Goal: Check status: Check status

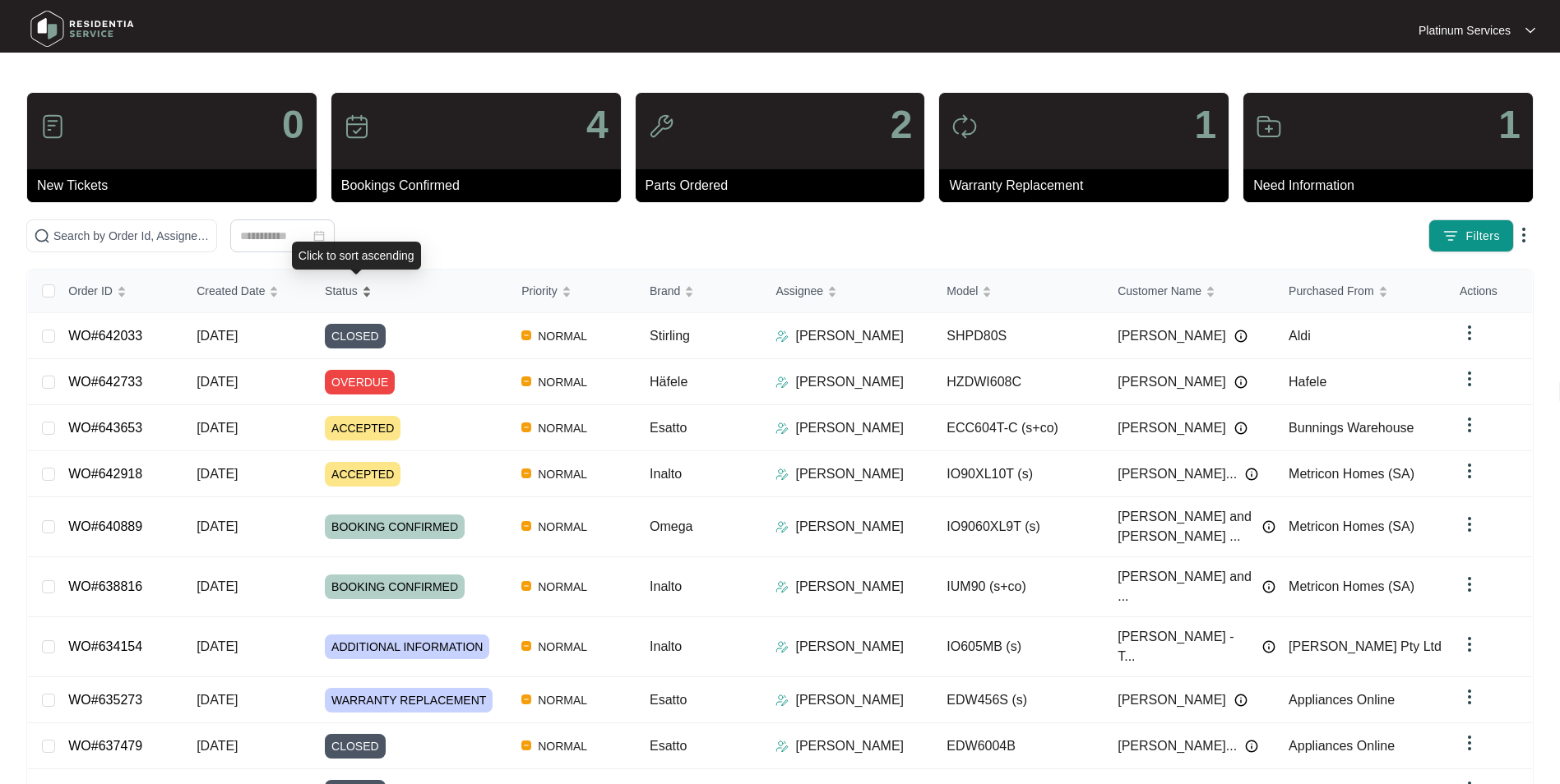
click at [375, 293] on div "Order ID Created Date Status Priority Brand Assignee Model Customer Name Purcha…" at bounding box center [780, 562] width 1504 height 585
click at [358, 287] on span "Status" at bounding box center [341, 290] width 33 height 18
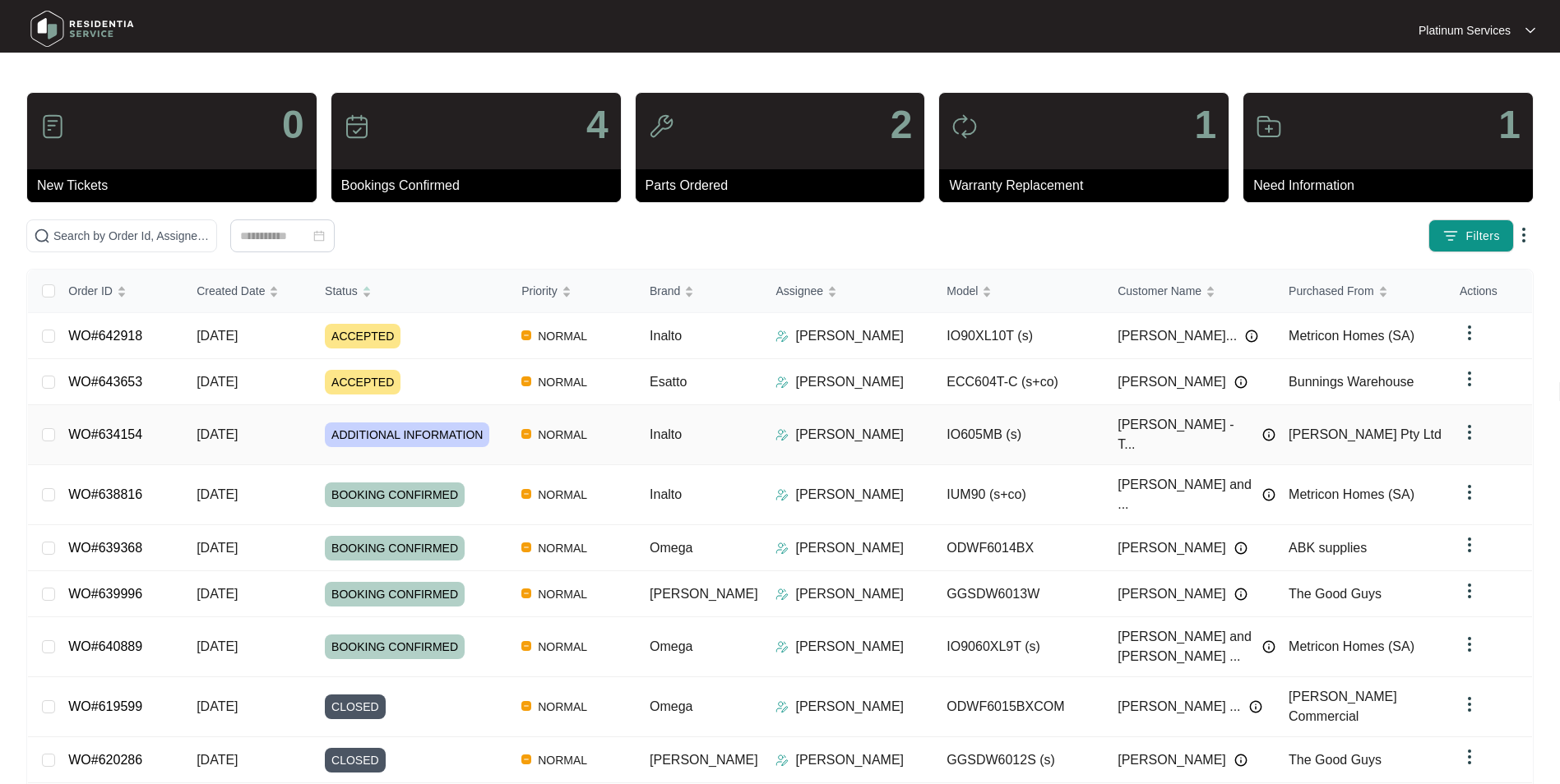
click at [370, 422] on span "ADDITIONAL INFORMATION" at bounding box center [407, 434] width 165 height 25
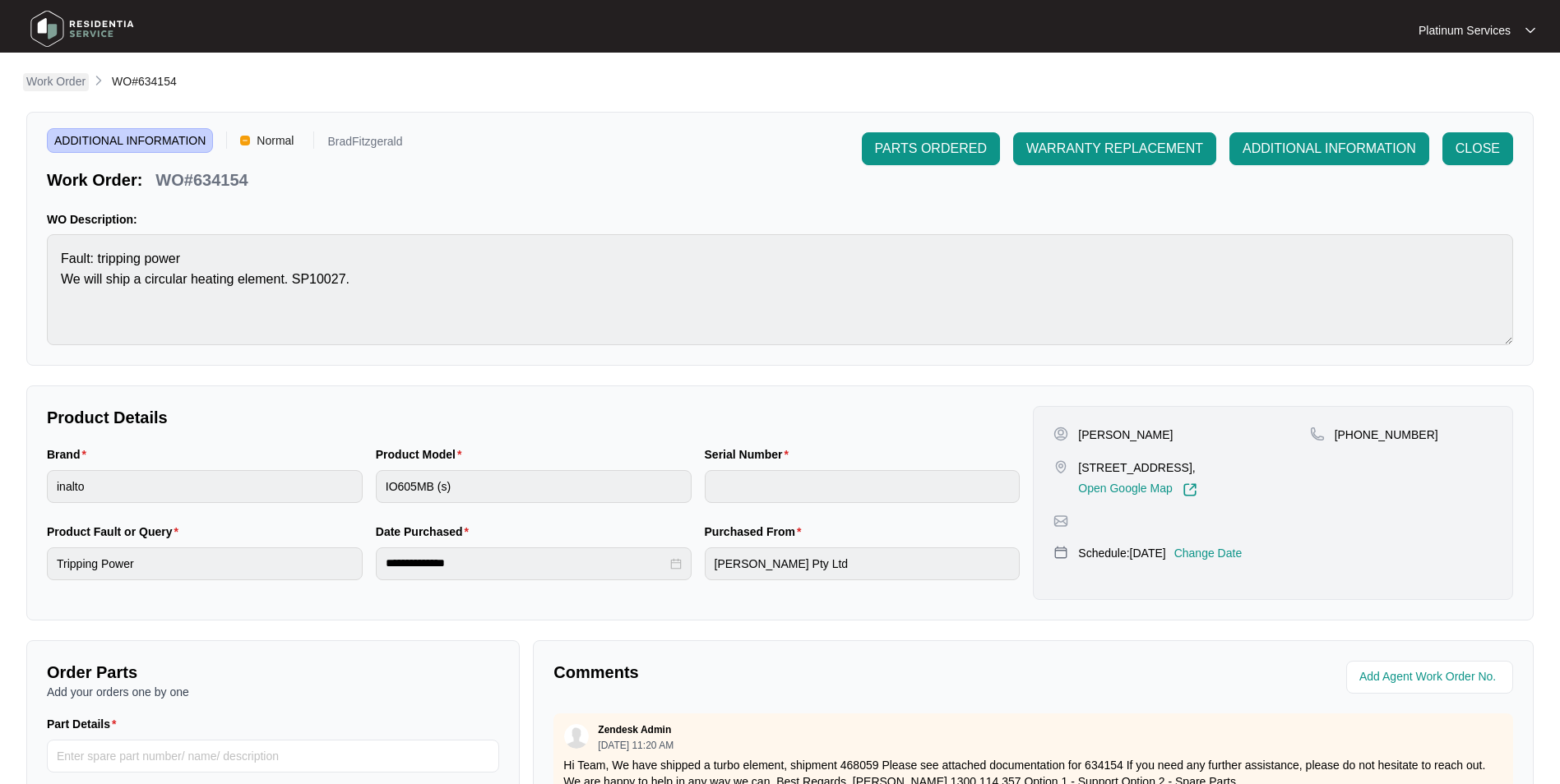
click at [49, 78] on p "Work Order" at bounding box center [55, 81] width 59 height 16
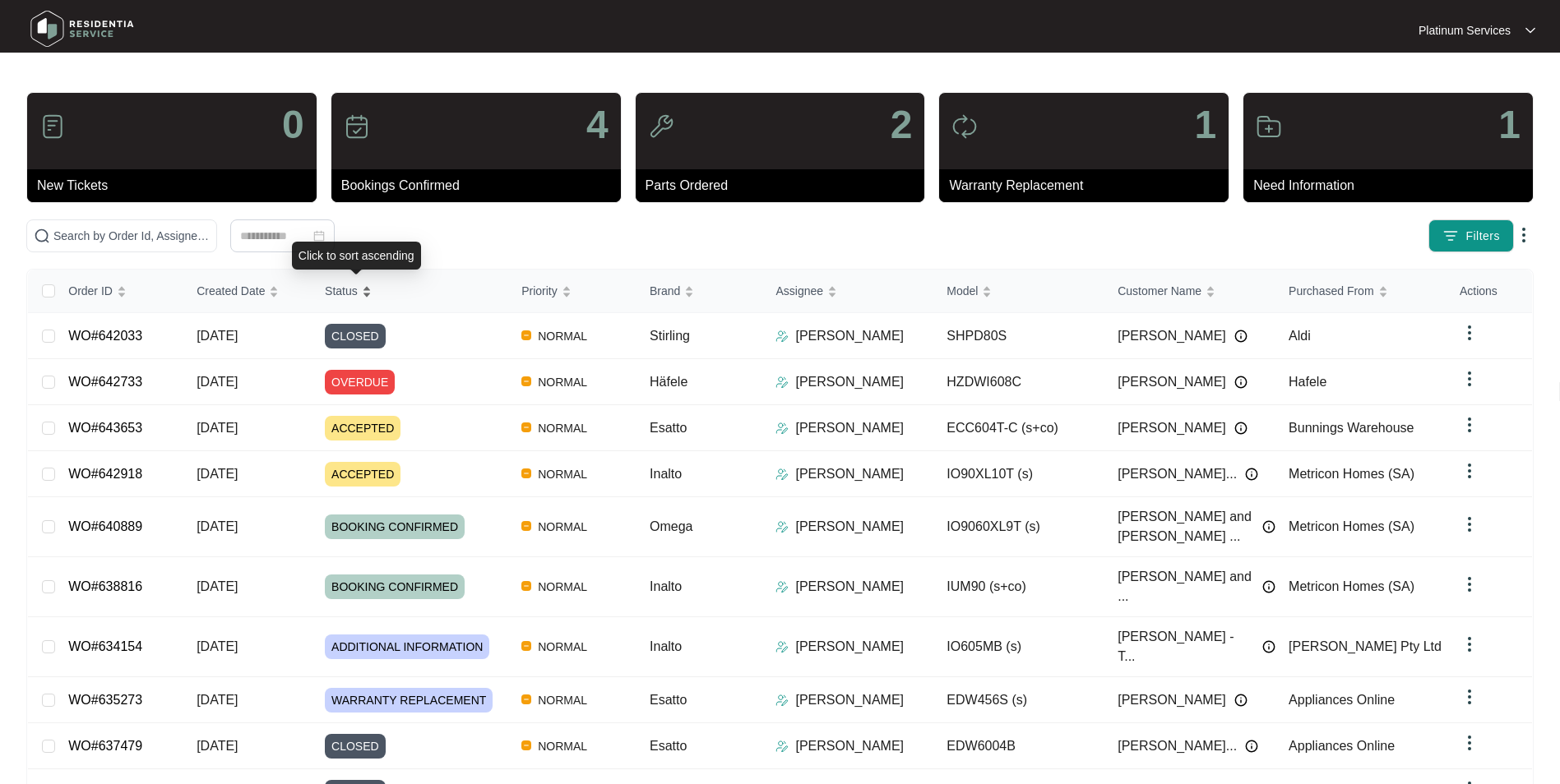
click at [358, 293] on span "Status" at bounding box center [341, 290] width 33 height 18
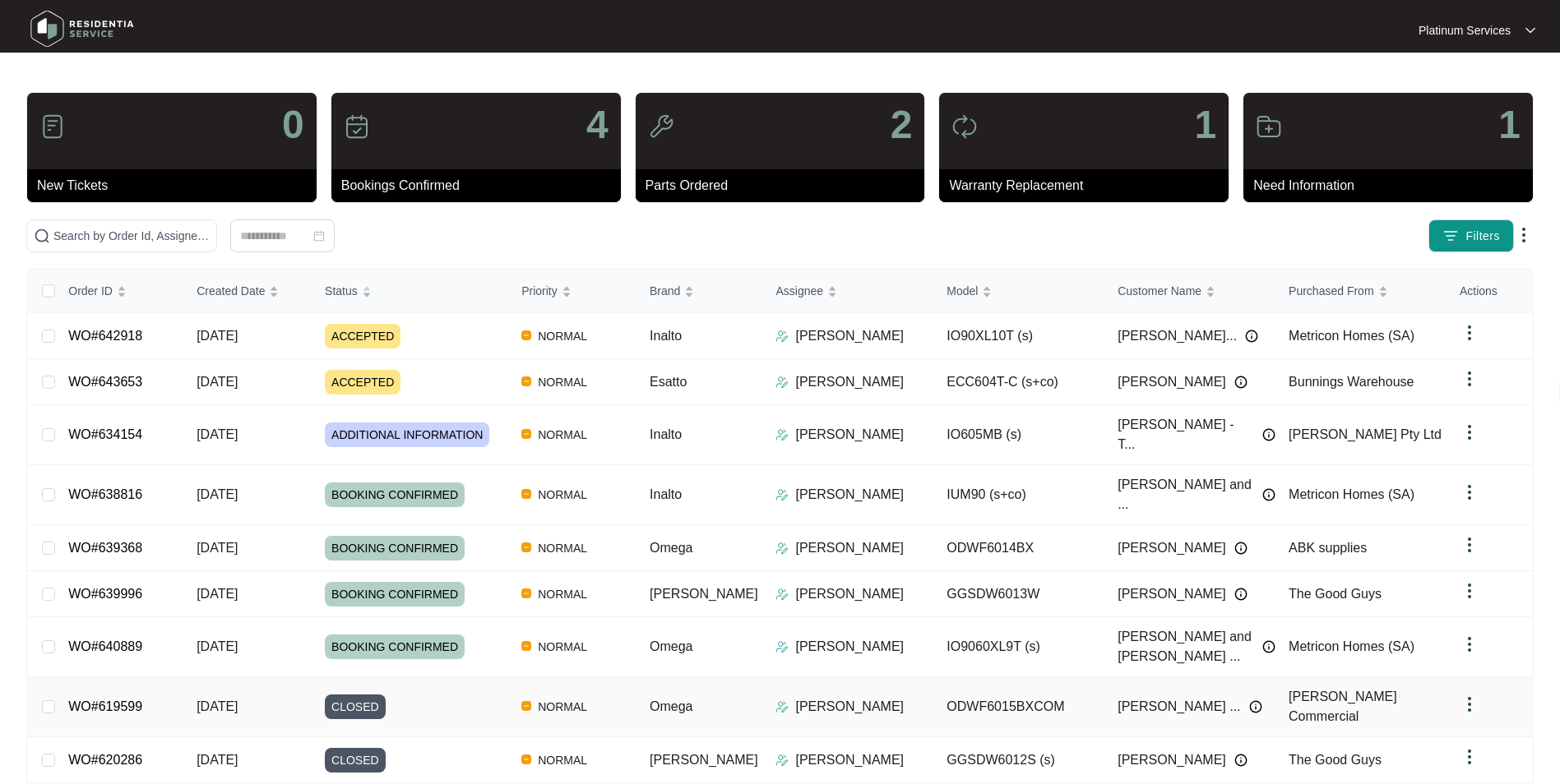
scroll to position [76, 0]
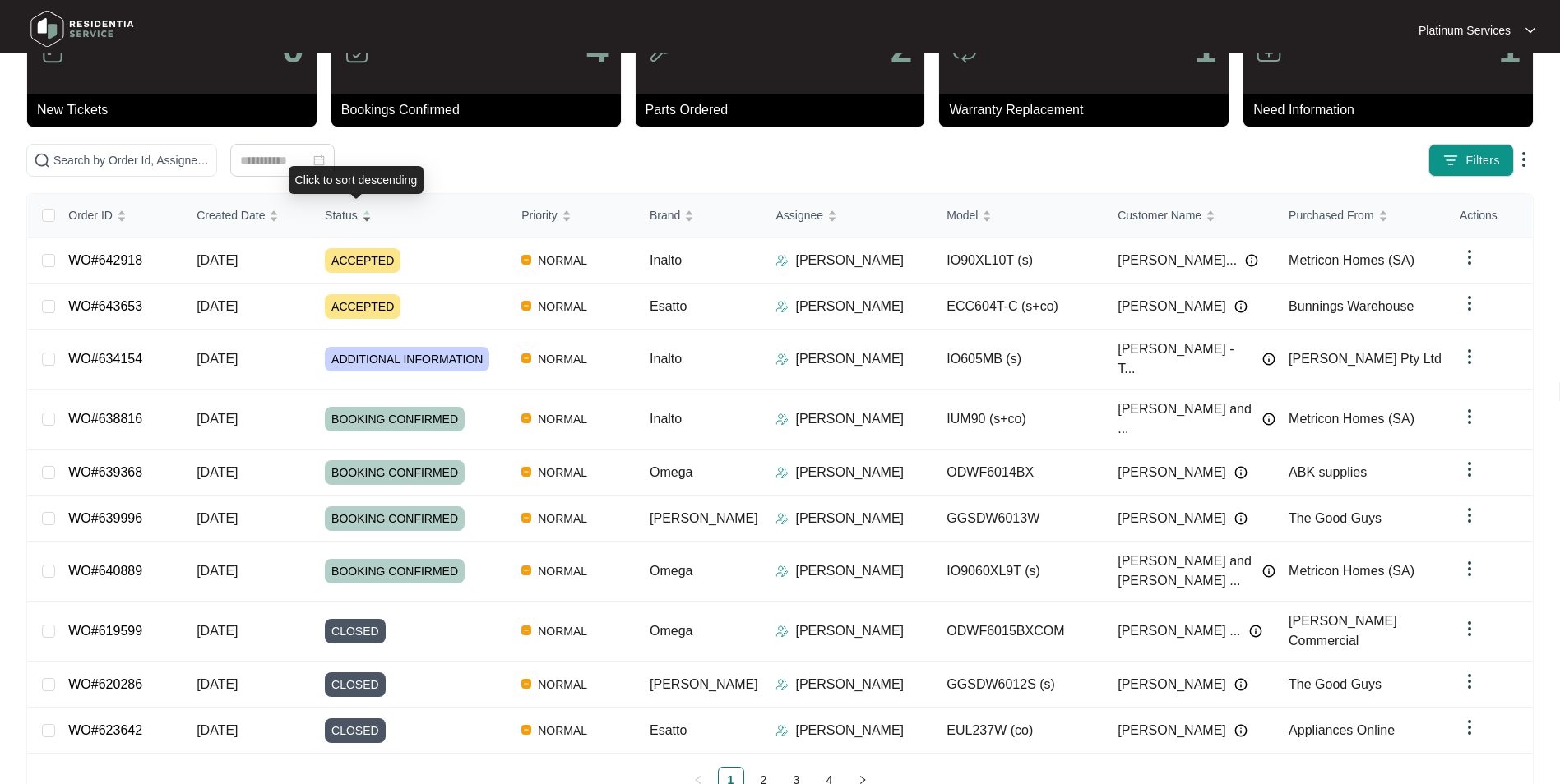
click at [367, 211] on div "Status" at bounding box center [348, 215] width 47 height 23
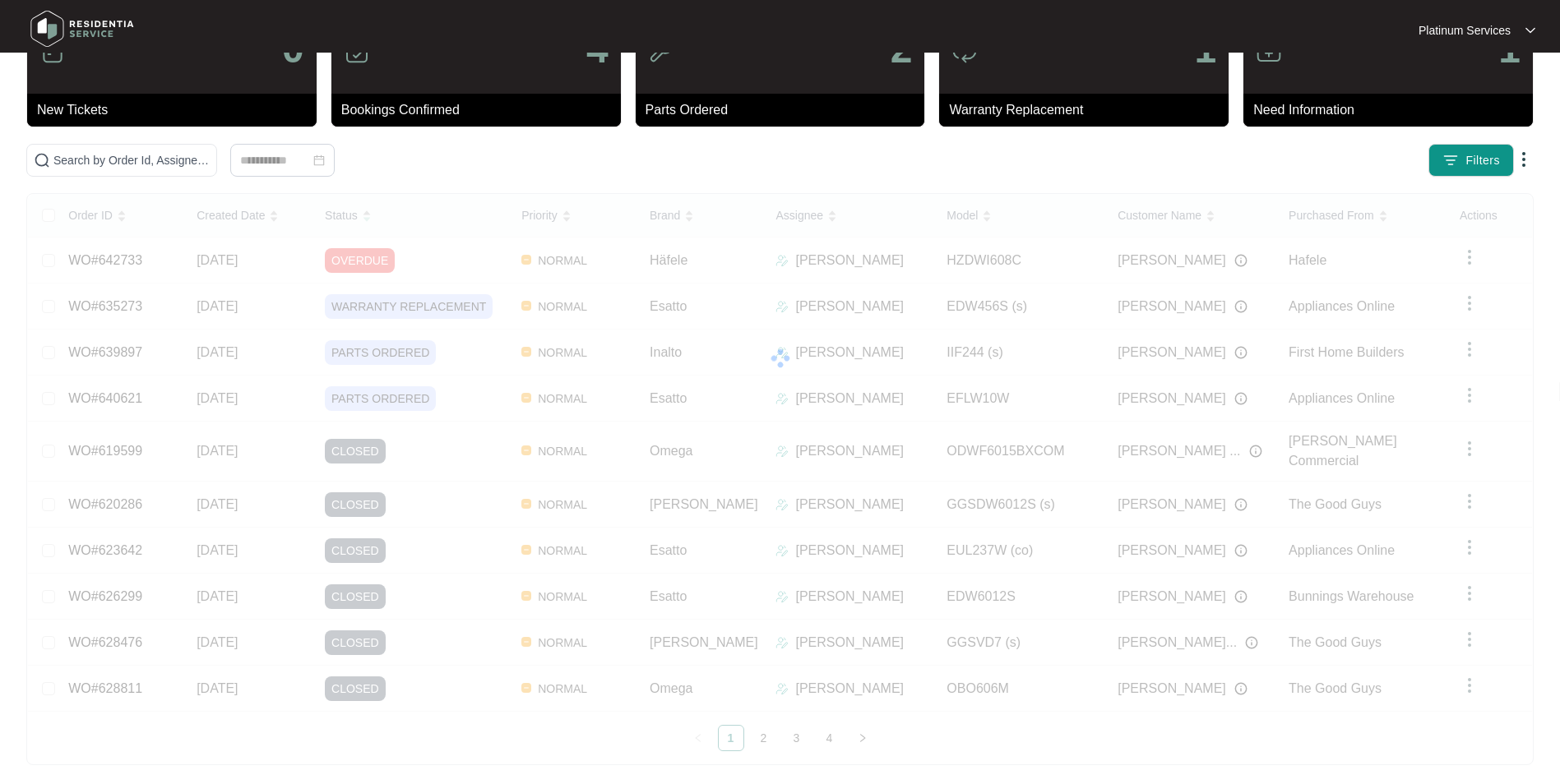
click at [367, 259] on div "Order ID Created Date Status Priority Brand Assignee Model Customer Name Purcha…" at bounding box center [780, 472] width 1504 height 557
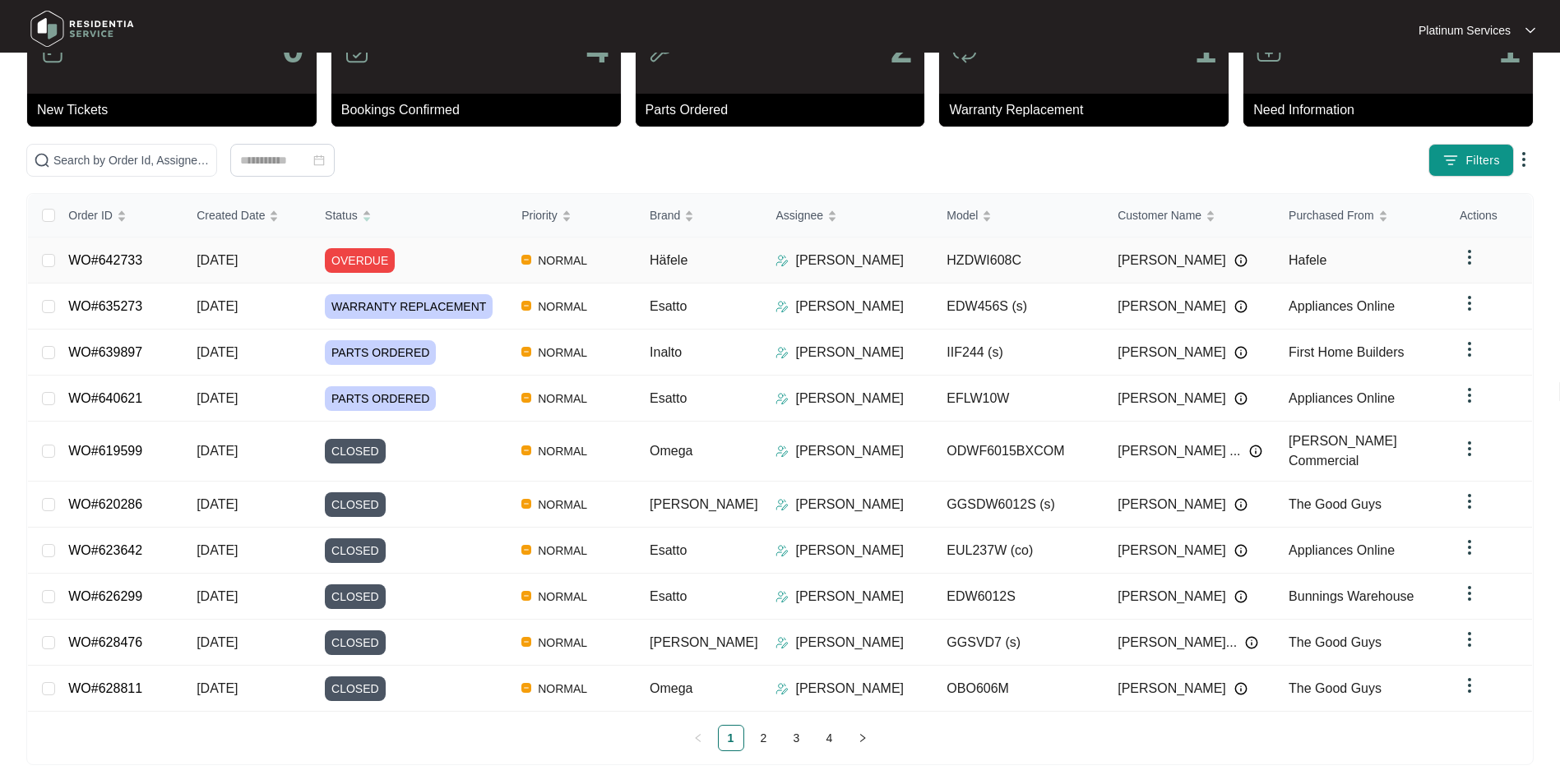
click at [119, 264] on link "WO#642733" at bounding box center [105, 260] width 74 height 14
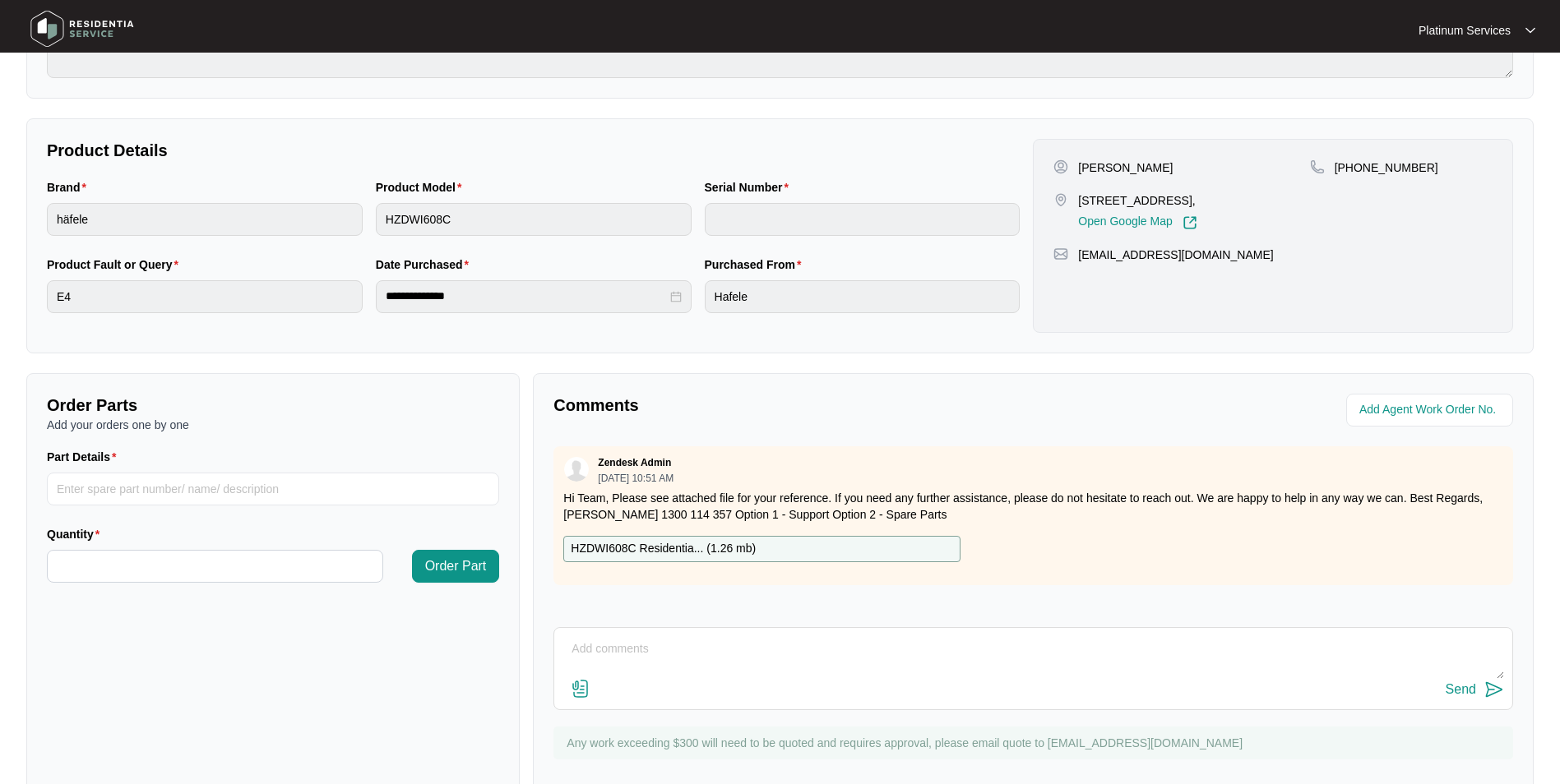
scroll to position [306, 0]
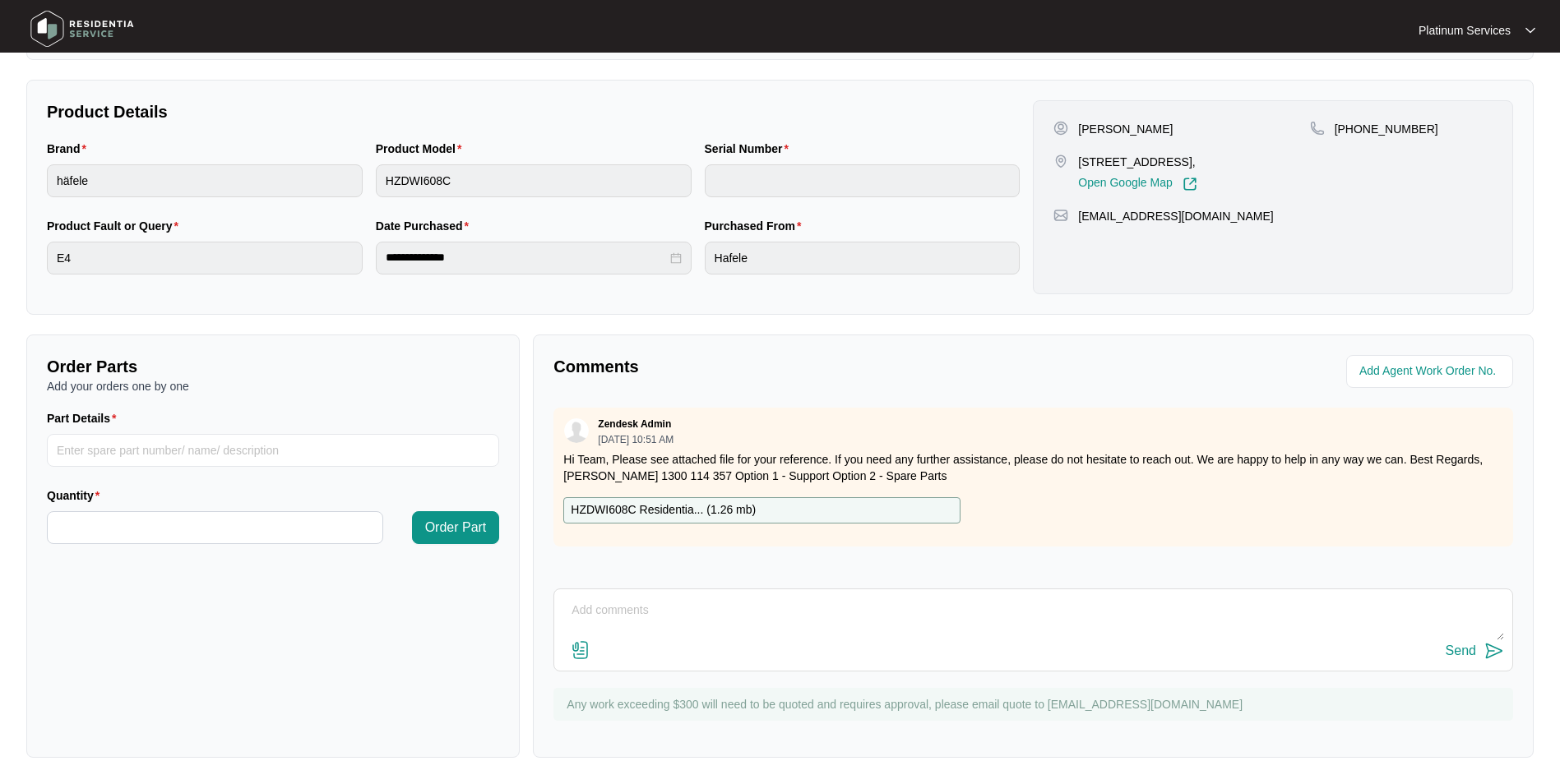
click at [583, 609] on textarea at bounding box center [1033, 618] width 941 height 43
type textarea "waiting for customer to provide access"
click at [1493, 655] on img at bounding box center [1493, 651] width 20 height 20
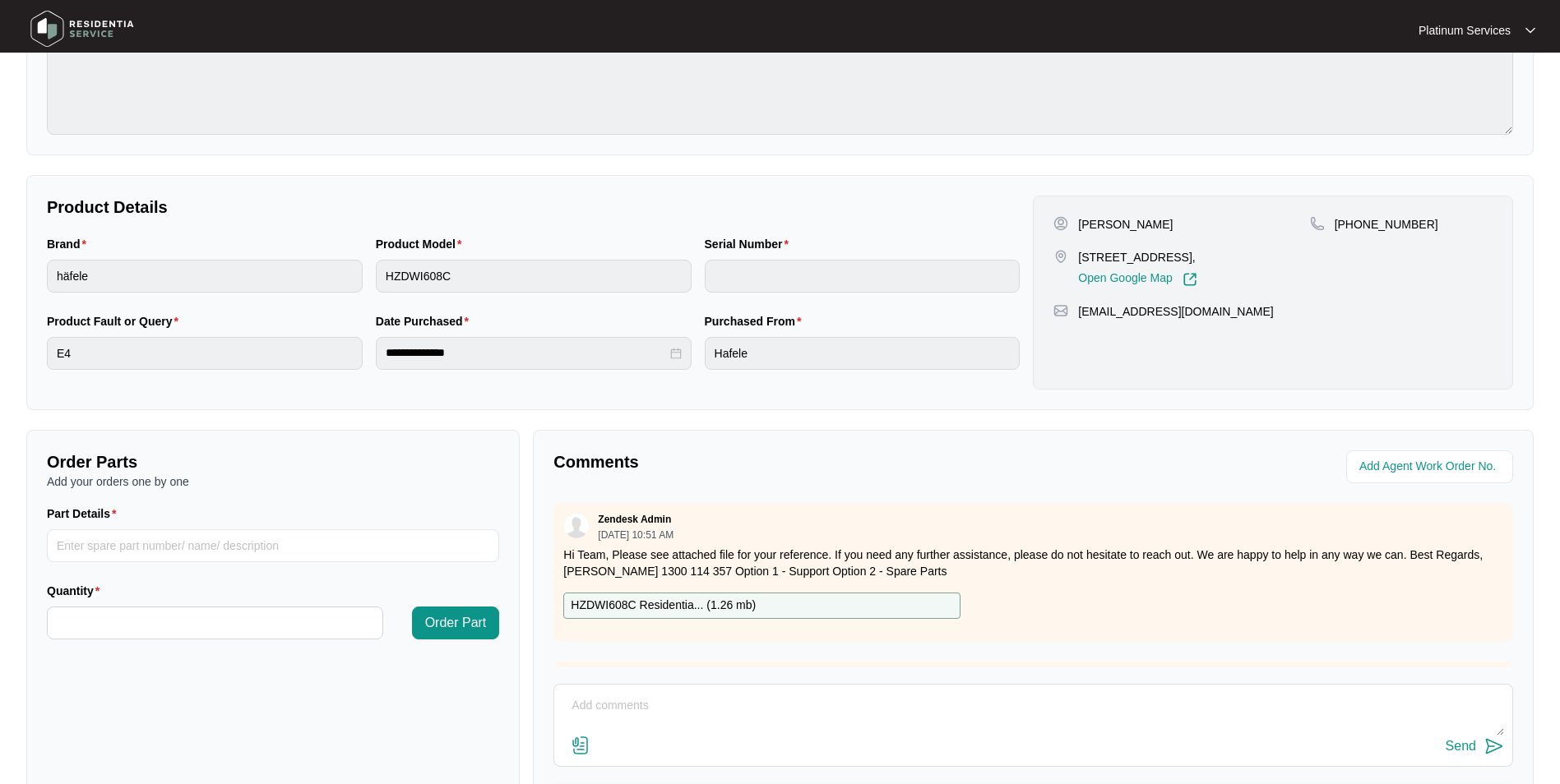
scroll to position [0, 0]
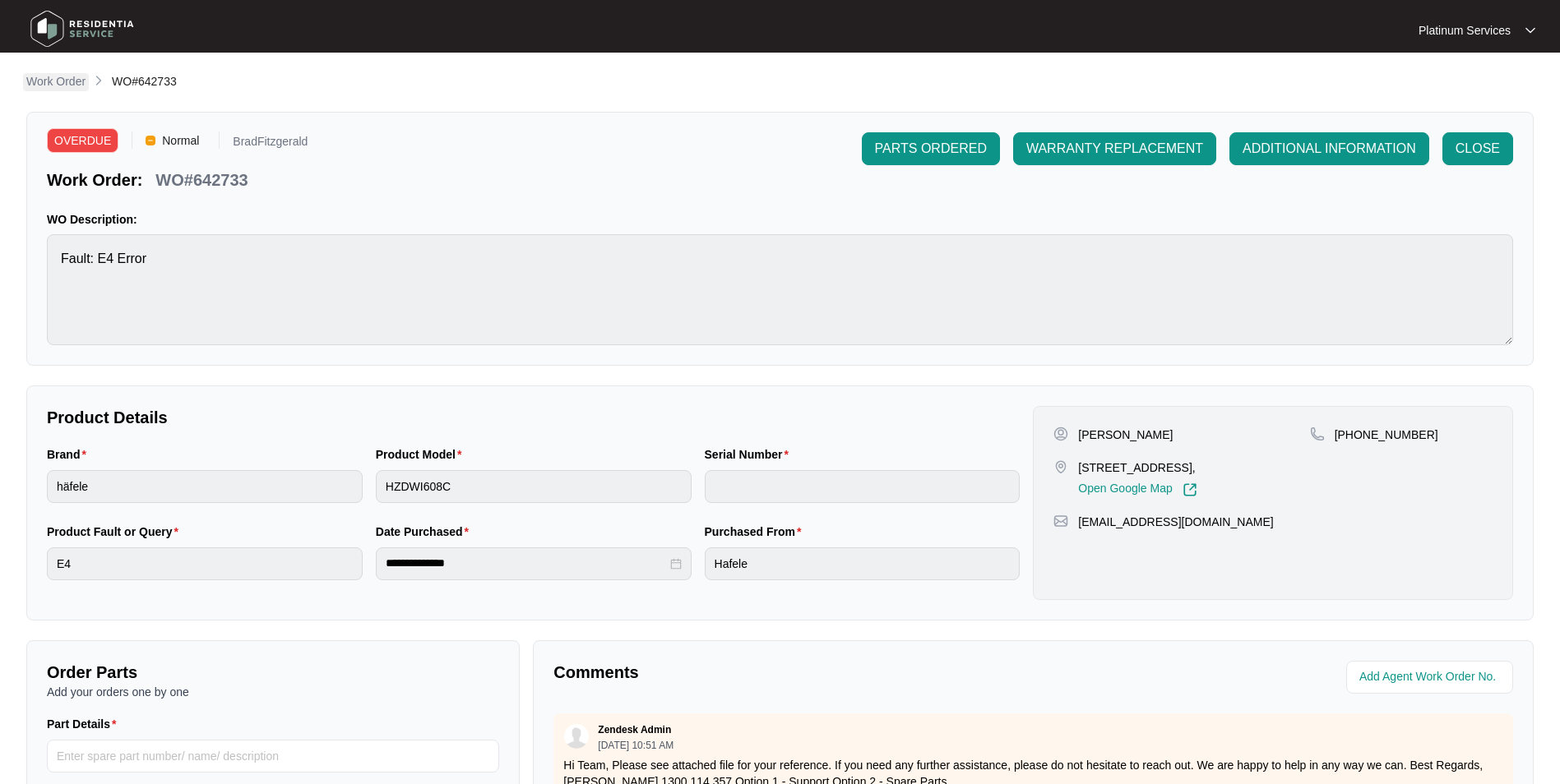
click at [53, 82] on p "Work Order" at bounding box center [55, 81] width 59 height 16
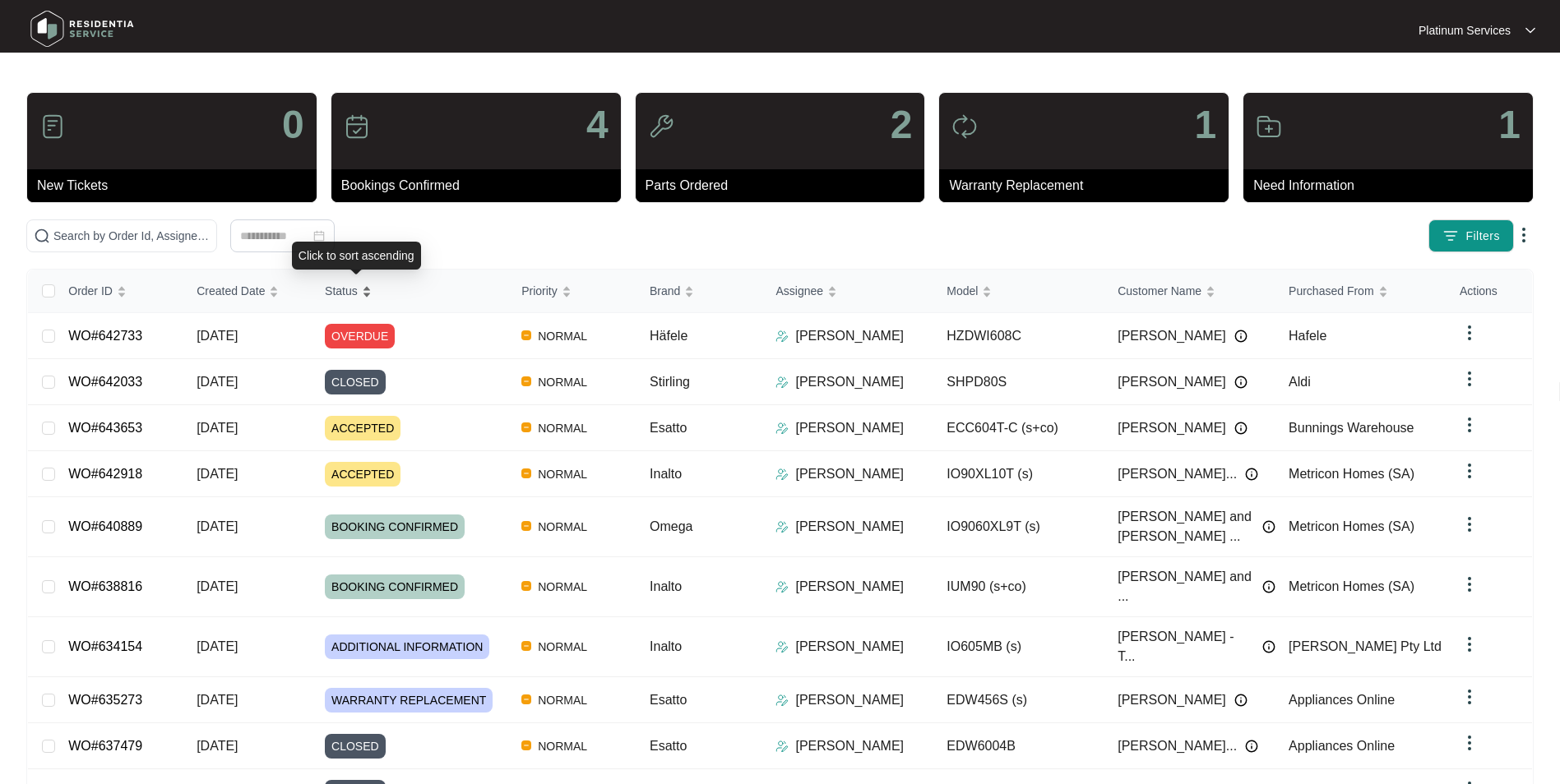
click at [347, 292] on span "Status" at bounding box center [341, 290] width 33 height 18
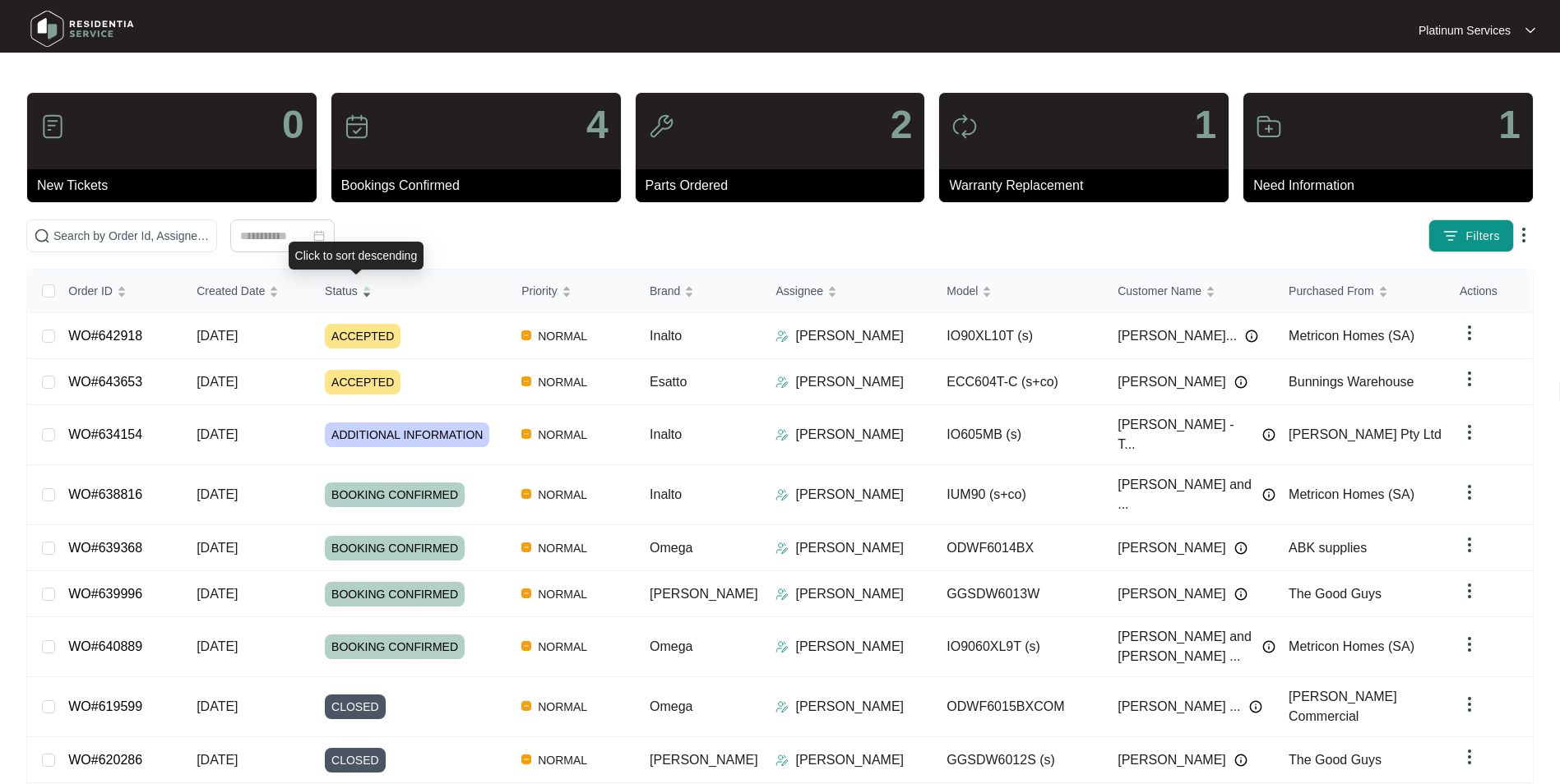
click at [347, 292] on span "Status" at bounding box center [341, 290] width 33 height 18
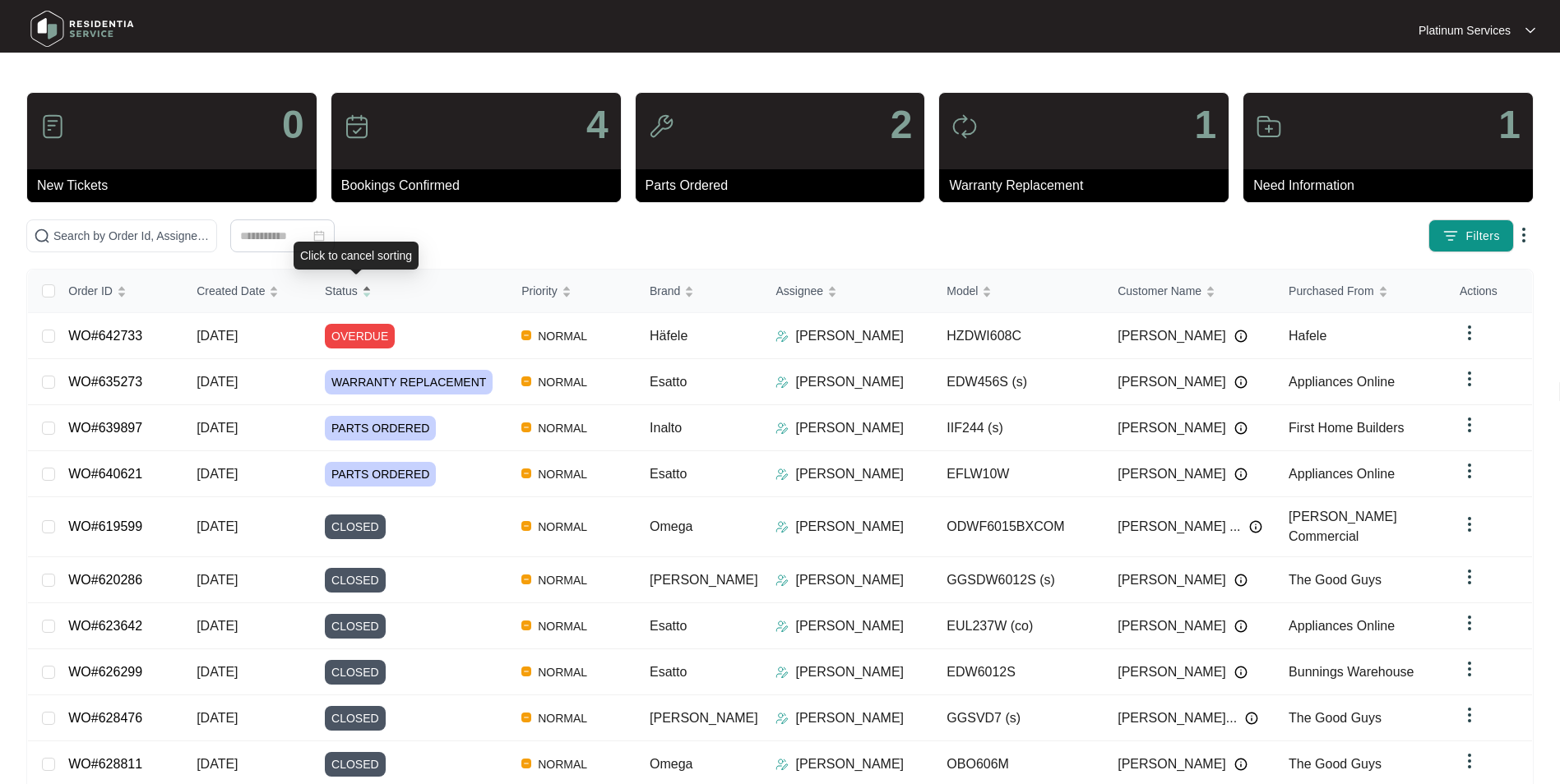
click at [372, 293] on div "Status" at bounding box center [348, 291] width 47 height 23
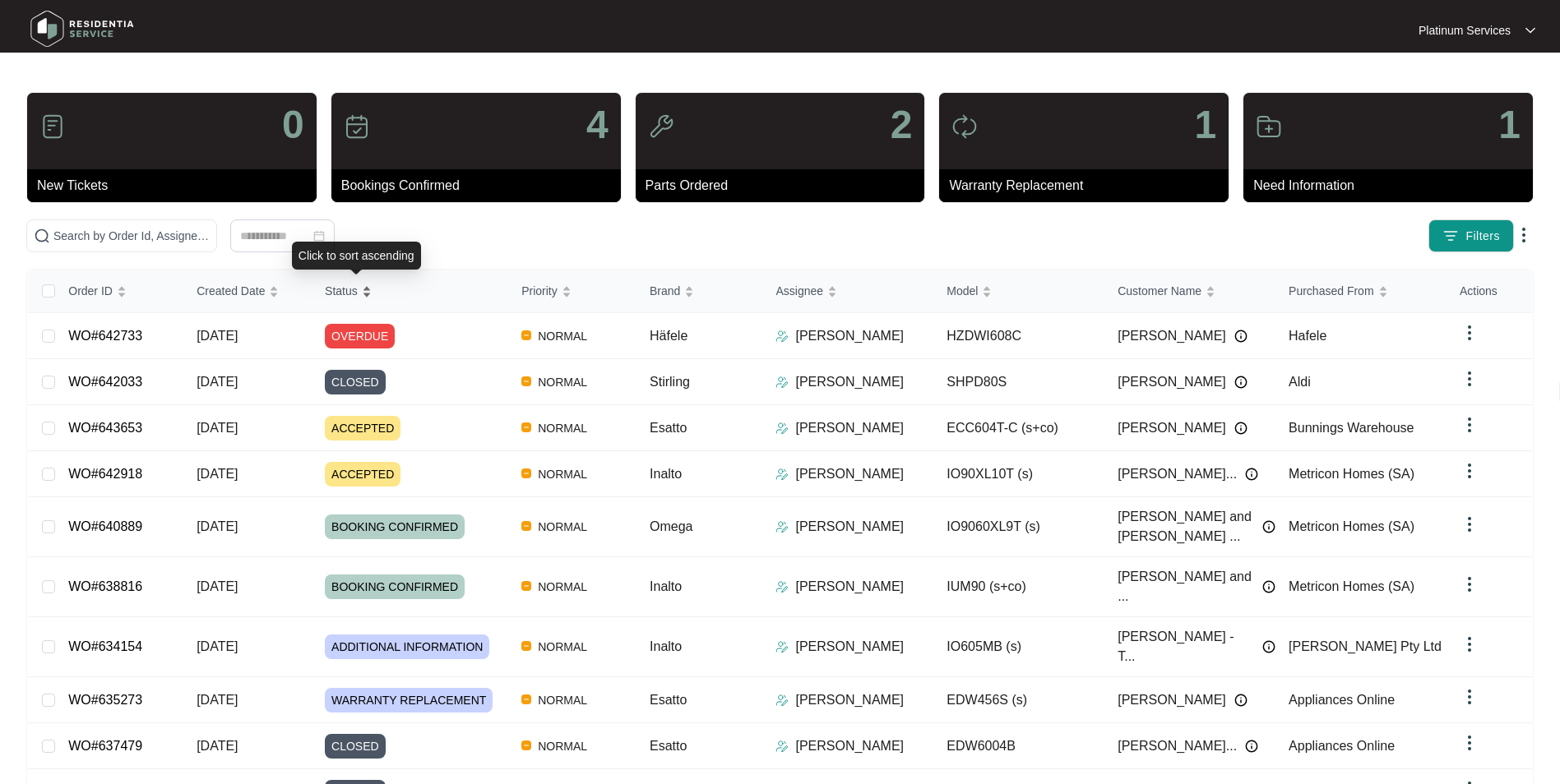
click at [372, 287] on div "Status" at bounding box center [348, 291] width 47 height 23
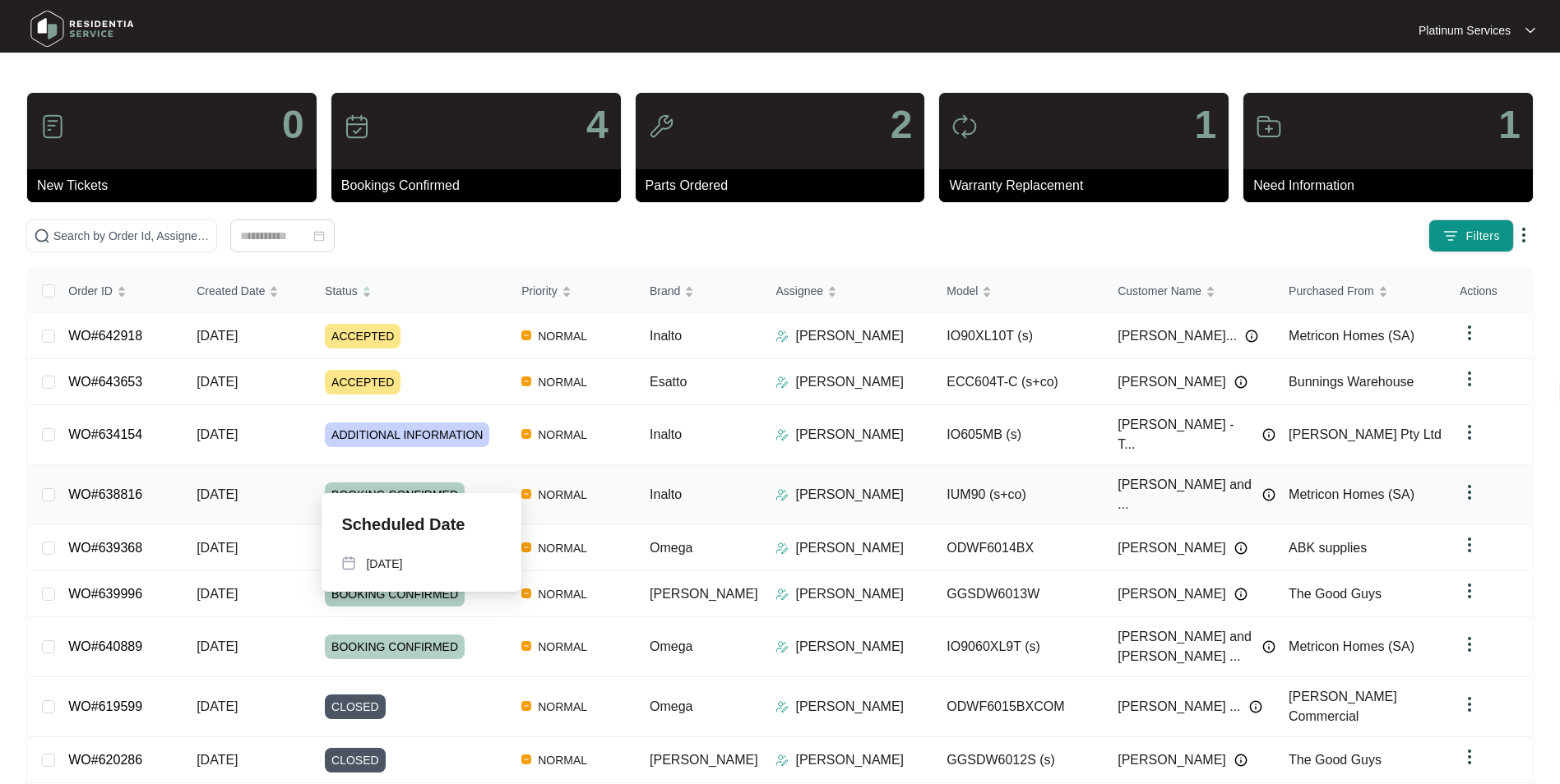
click at [405, 483] on span "BOOKING CONFIRMED" at bounding box center [395, 495] width 140 height 25
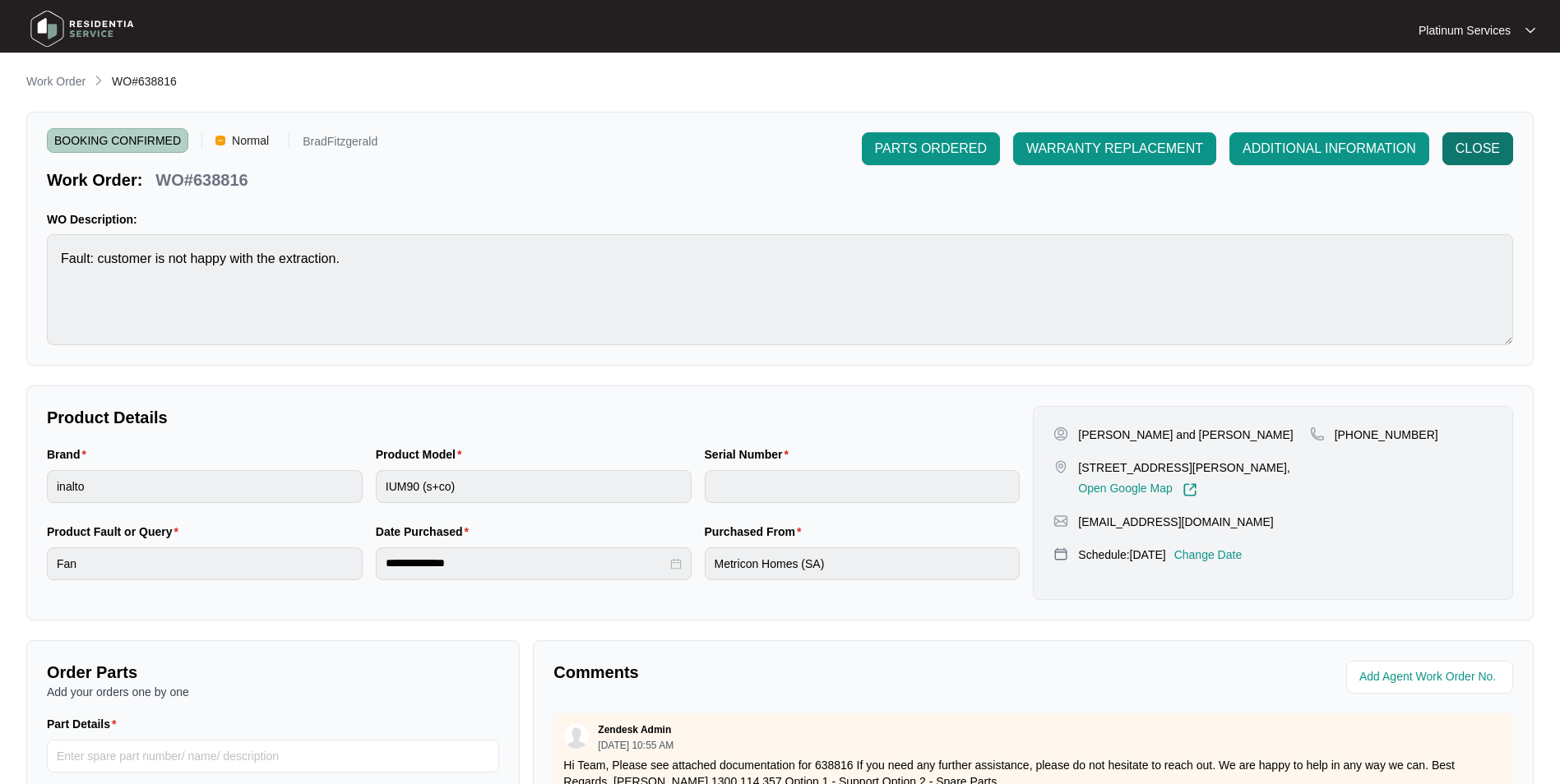
click at [1472, 148] on span "CLOSE" at bounding box center [1477, 148] width 44 height 20
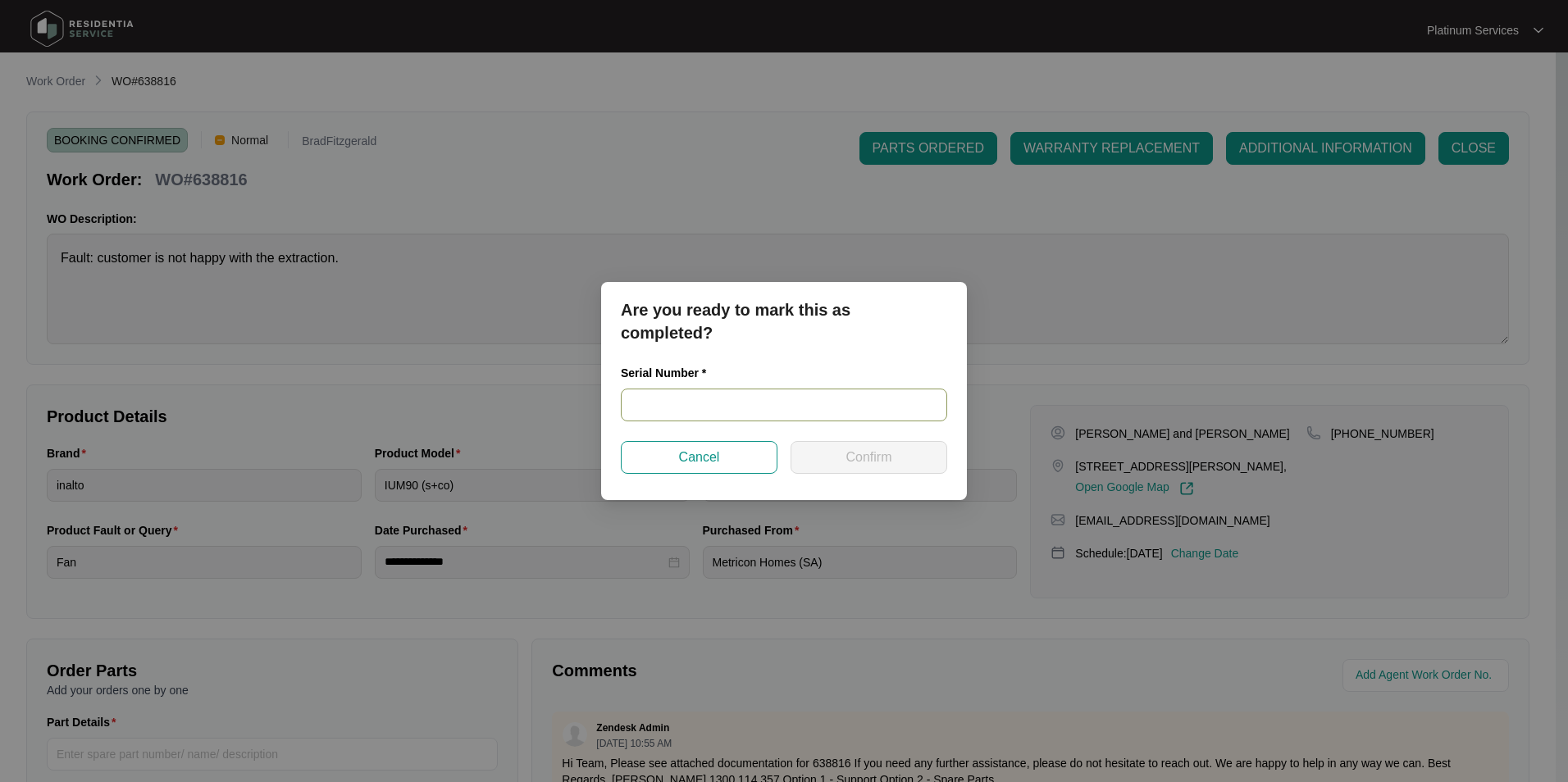
click at [694, 408] on input "text" at bounding box center [783, 405] width 326 height 33
type input "RR0923002398"
click at [844, 461] on button "Confirm" at bounding box center [869, 457] width 157 height 33
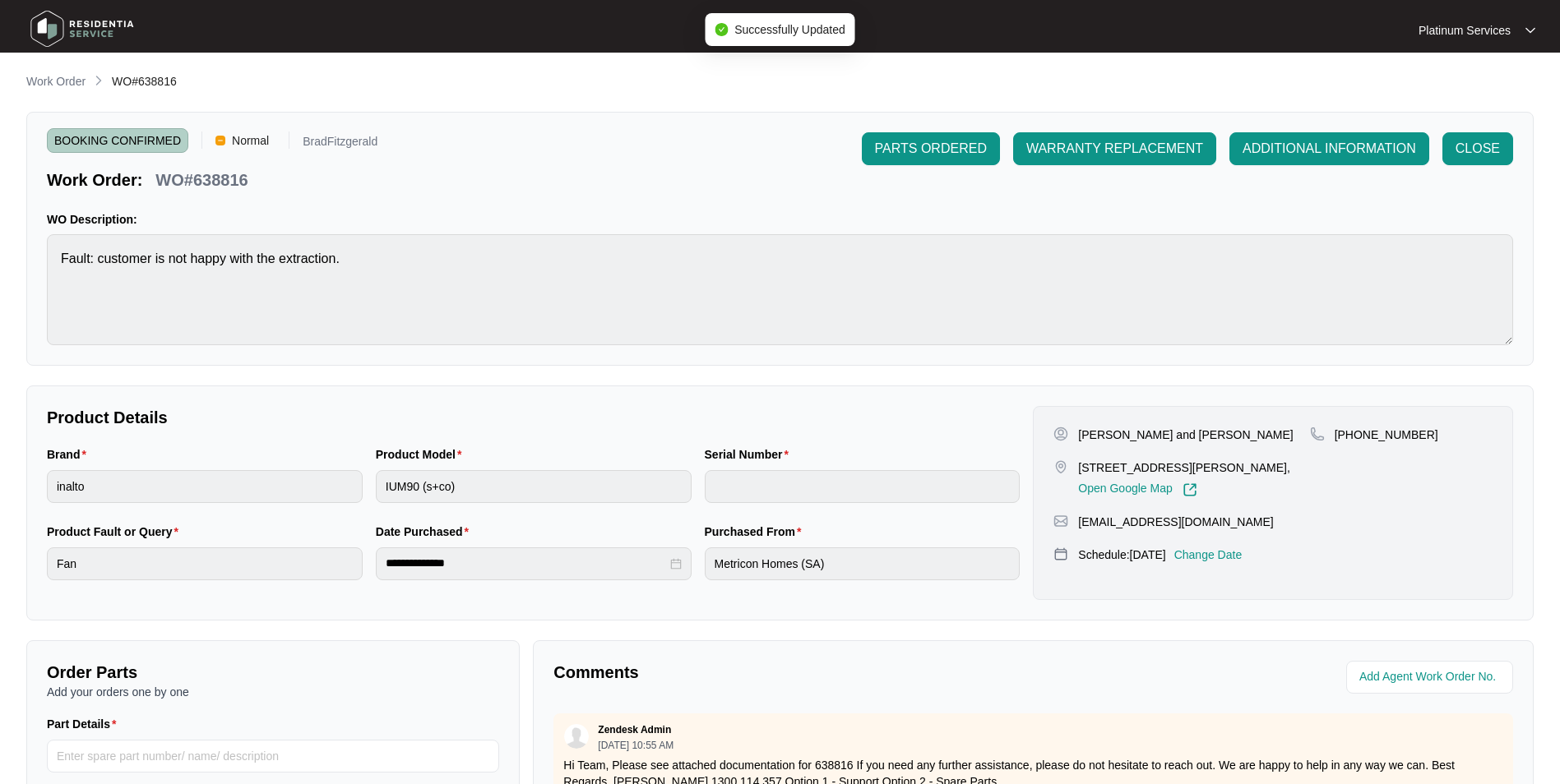
type input "RR0923002398"
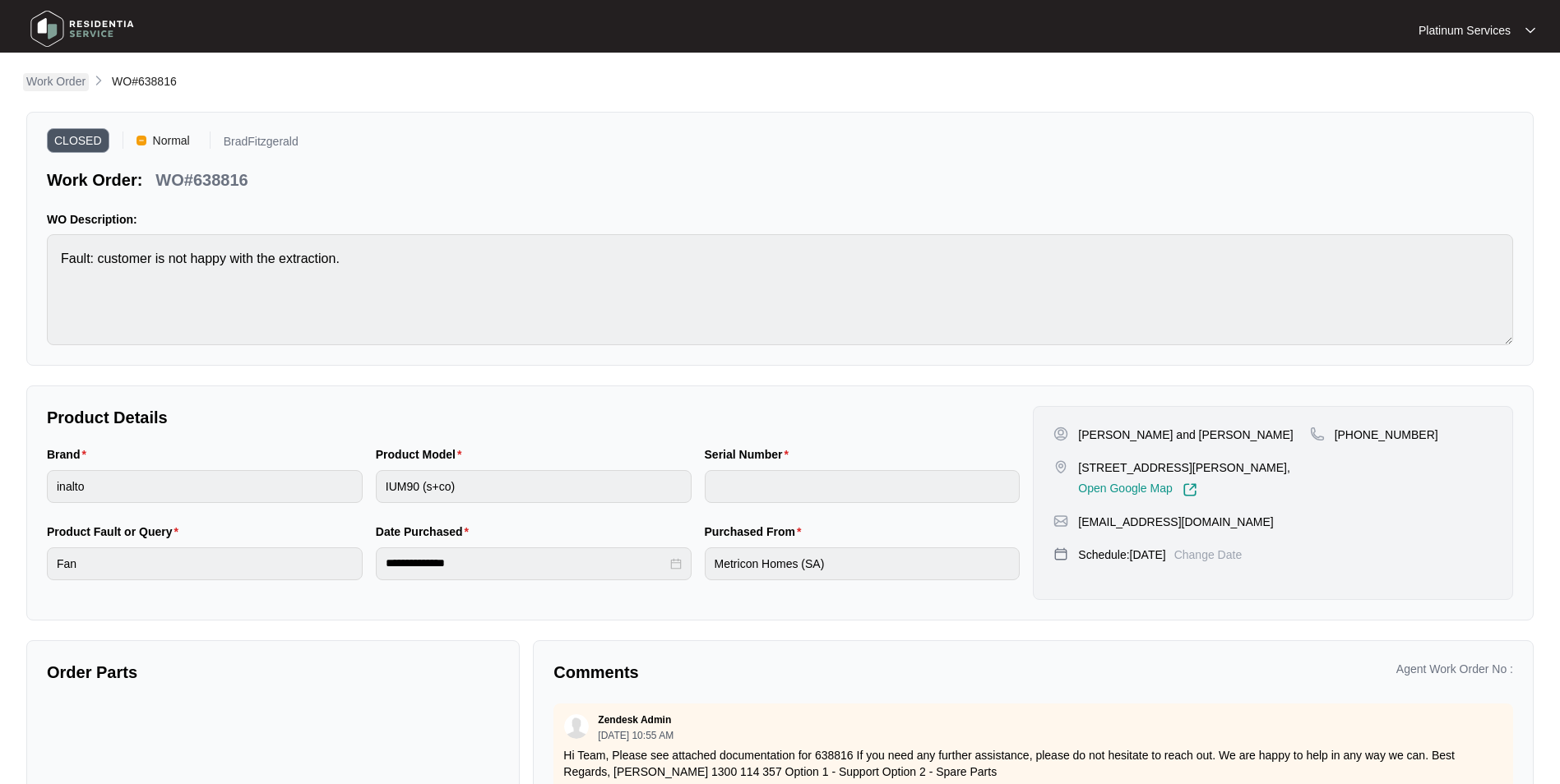
click at [61, 80] on p "Work Order" at bounding box center [55, 81] width 59 height 16
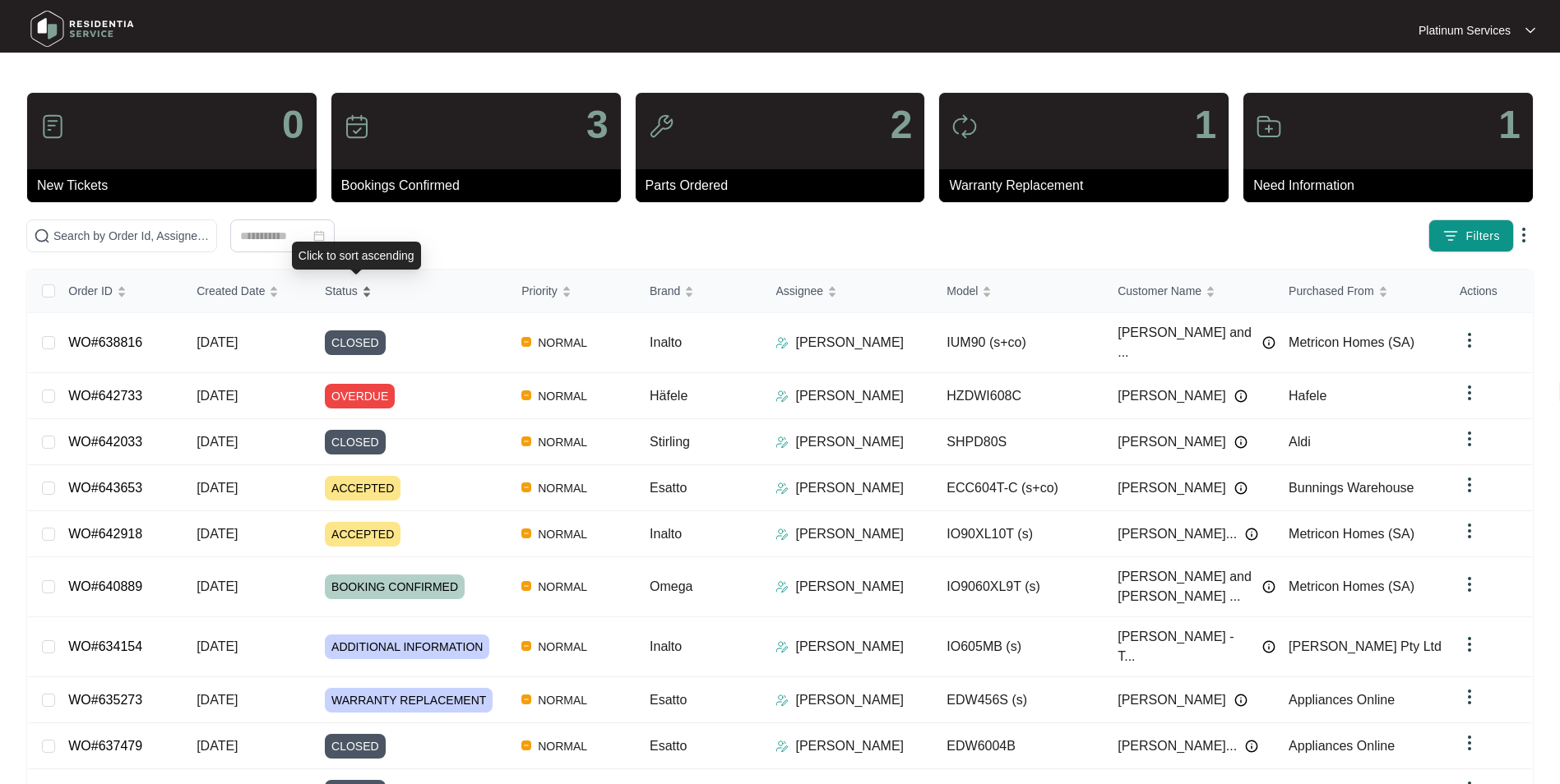
click at [359, 281] on div "Status" at bounding box center [348, 291] width 47 height 23
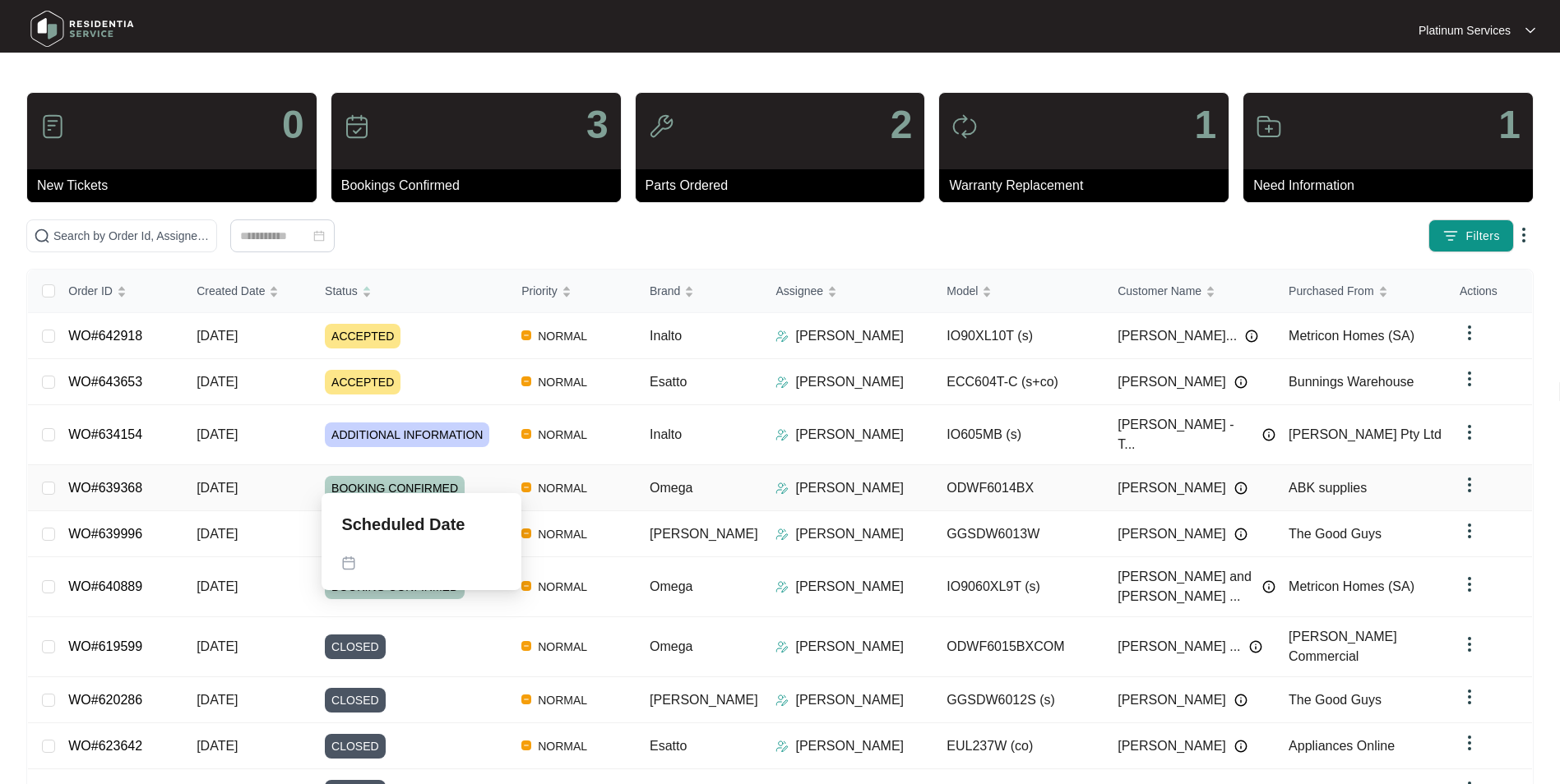
click at [365, 476] on span "BOOKING CONFIRMED" at bounding box center [395, 488] width 140 height 25
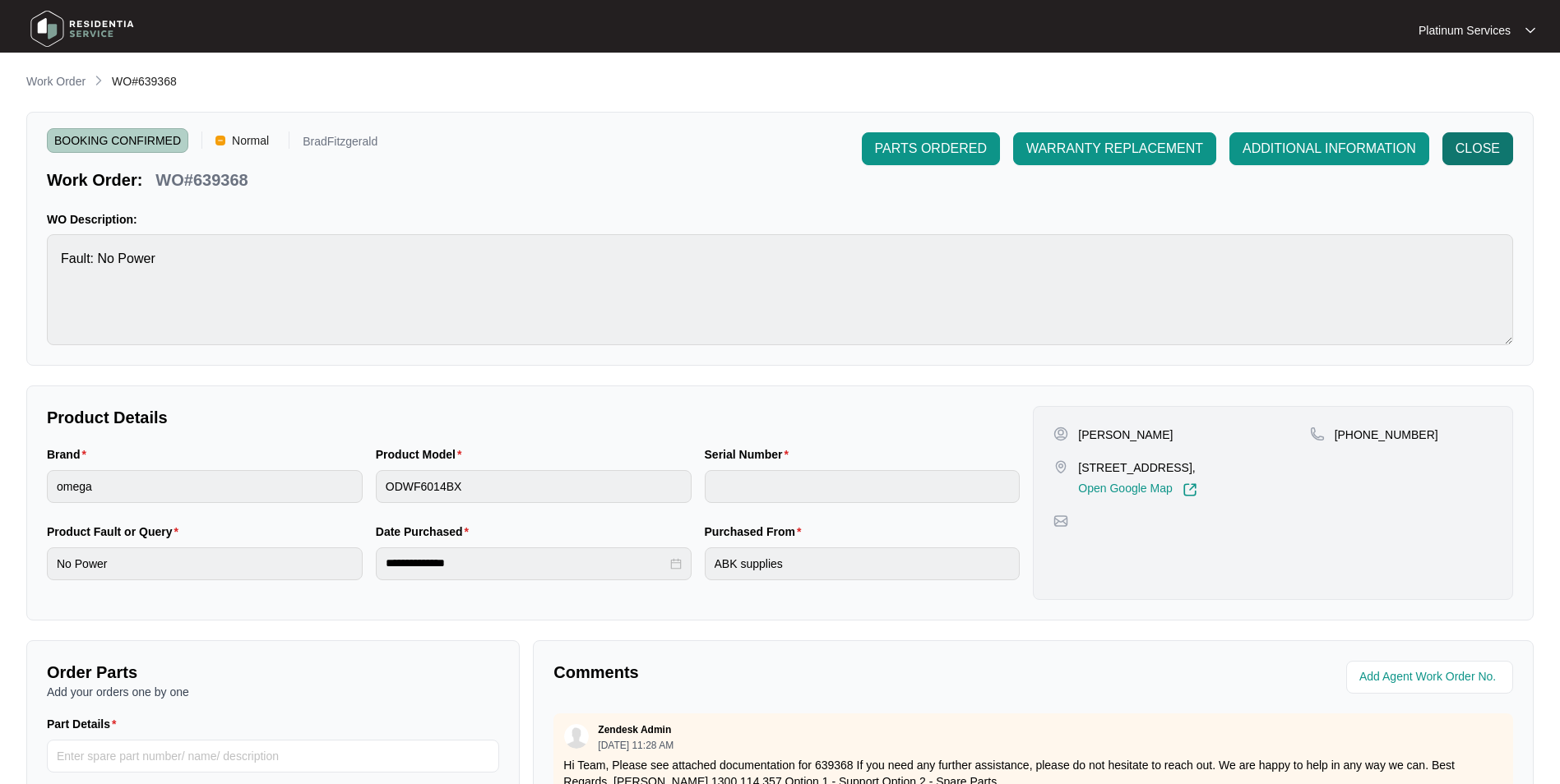
click at [1465, 149] on span "CLOSE" at bounding box center [1477, 148] width 44 height 20
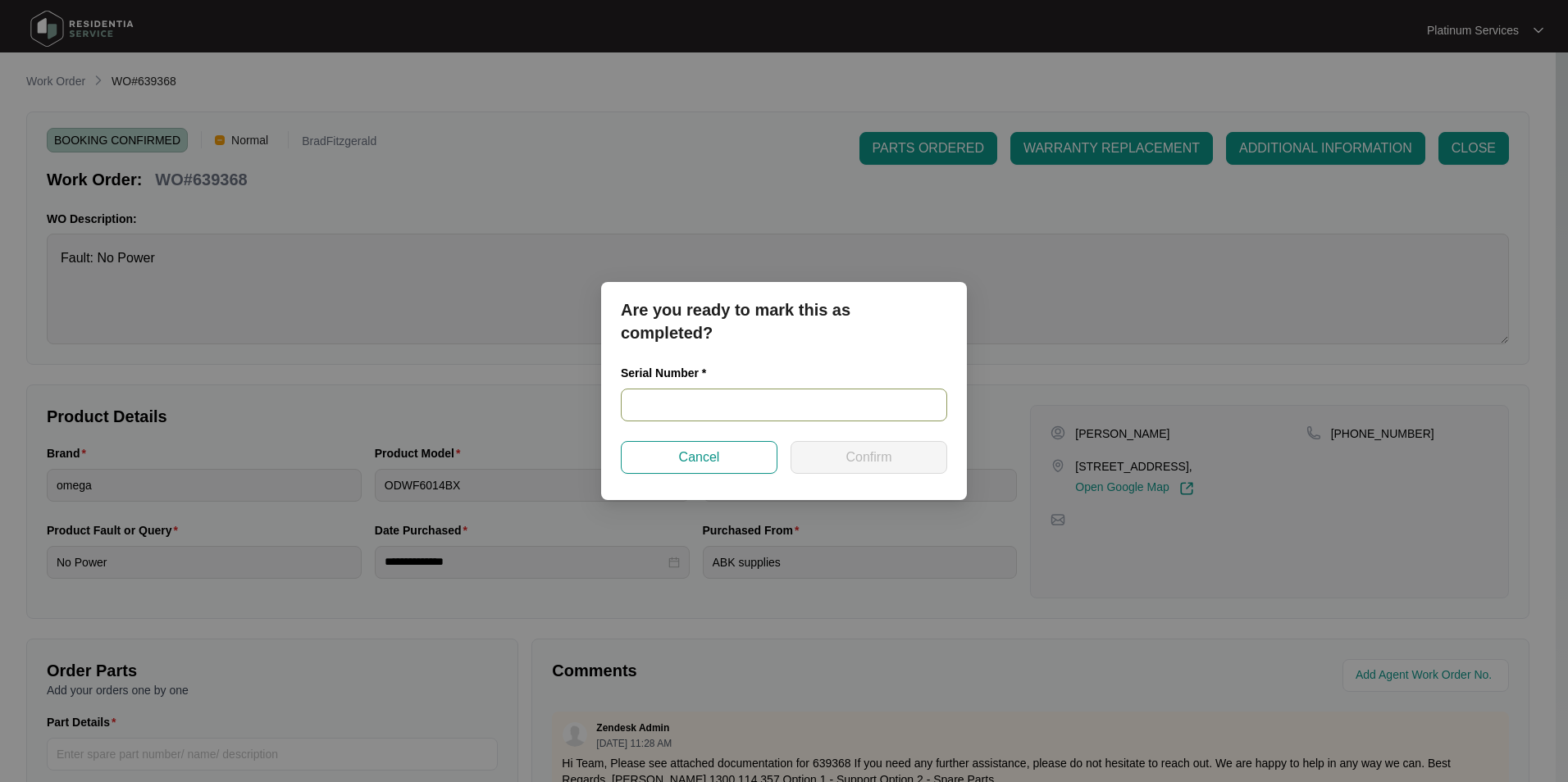
click at [654, 402] on input "text" at bounding box center [783, 405] width 326 height 33
type input "23117142020200043"
click at [833, 465] on button "Confirm" at bounding box center [869, 457] width 157 height 33
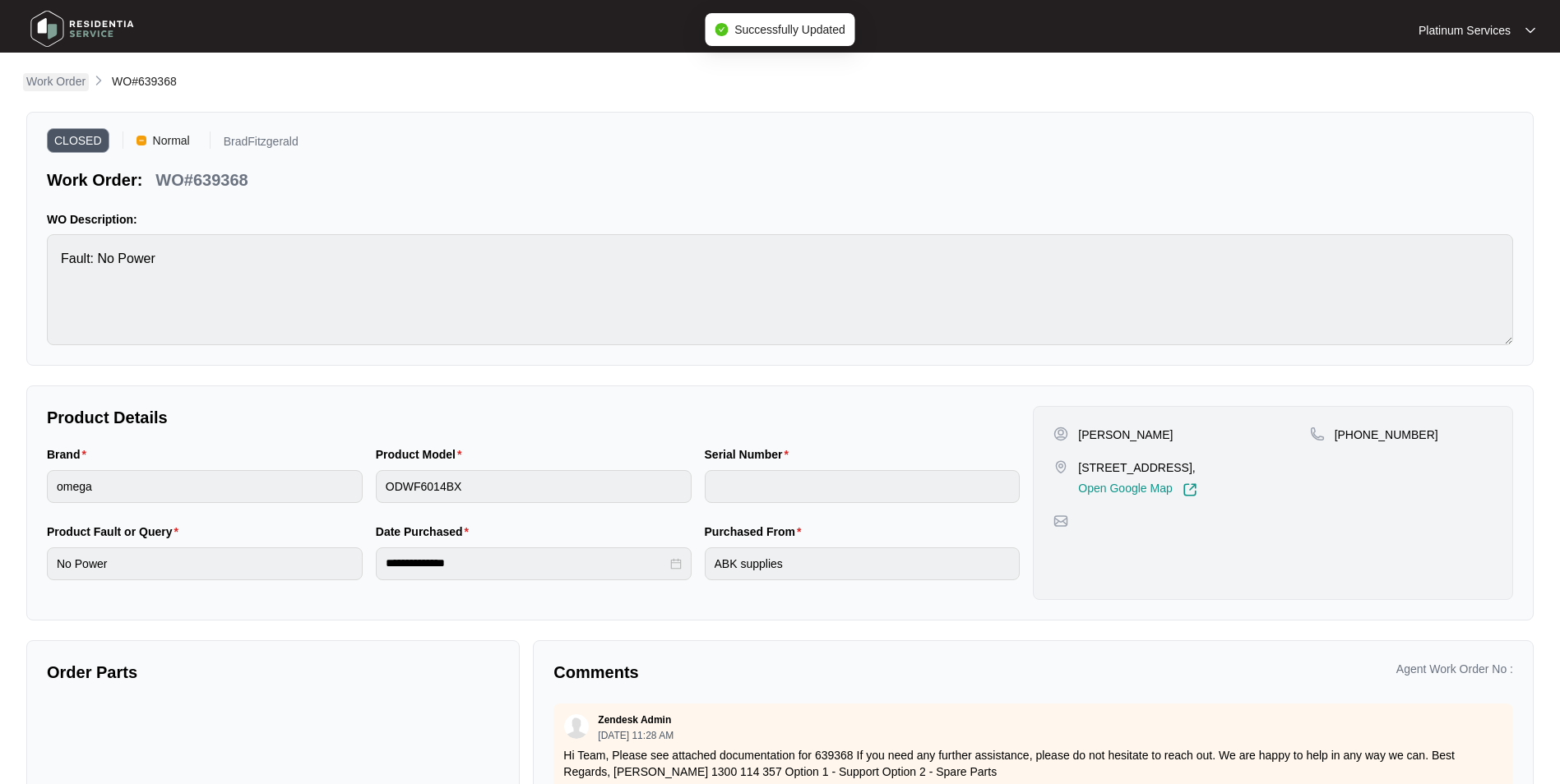
click at [50, 87] on p "Work Order" at bounding box center [55, 81] width 59 height 16
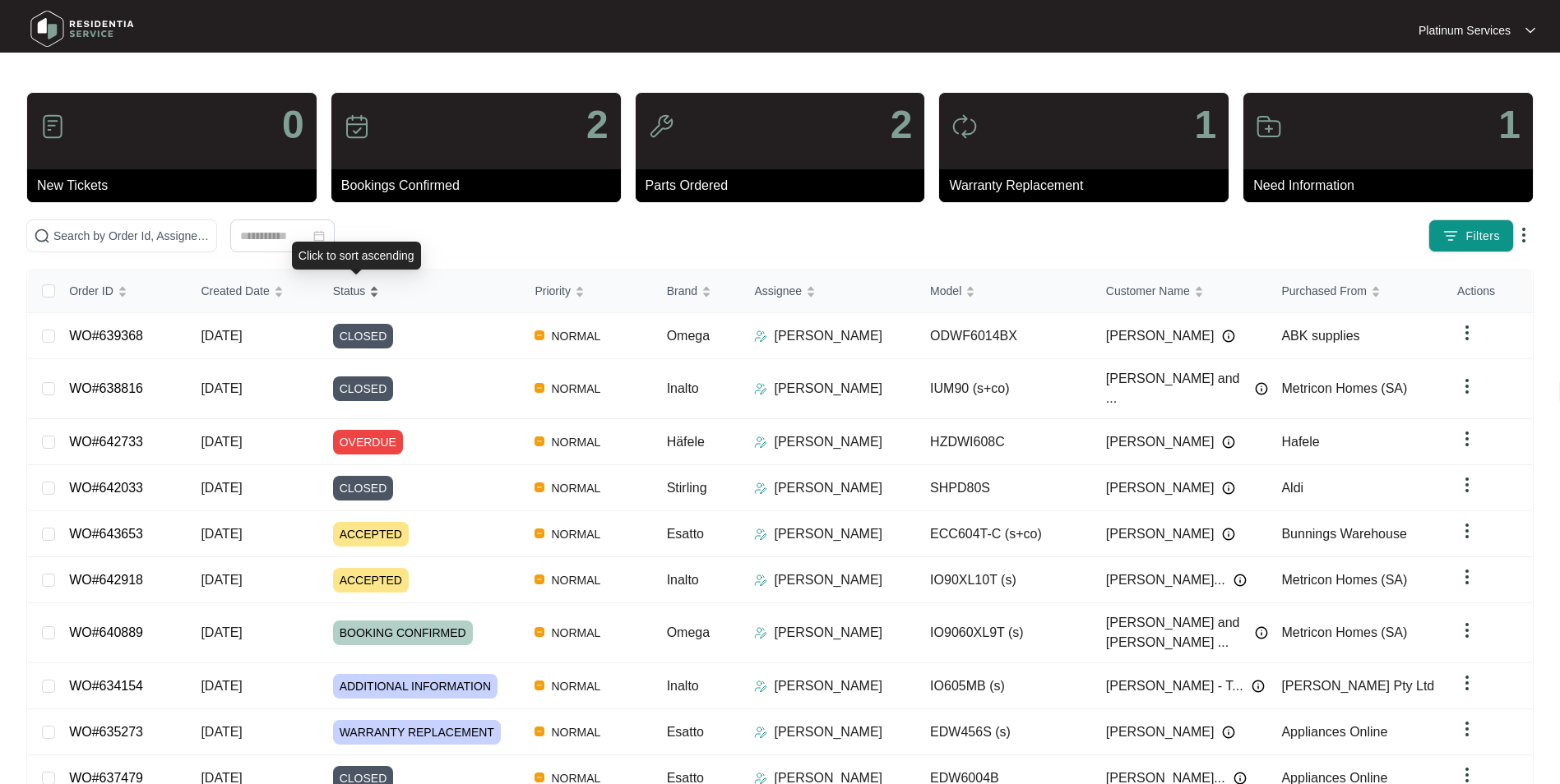
click at [369, 290] on div "Status" at bounding box center [356, 291] width 47 height 23
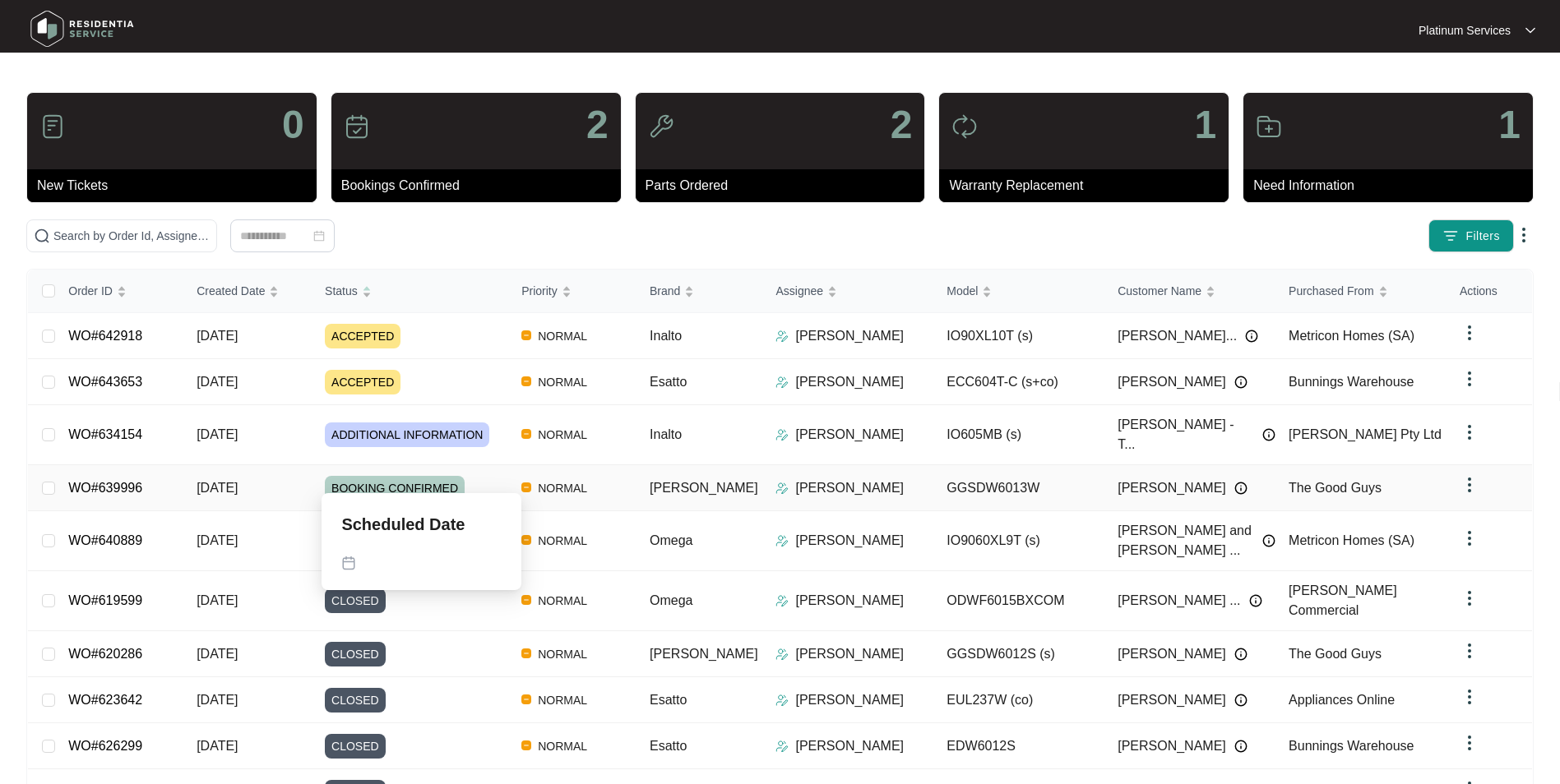
click at [404, 467] on div "Order ID Created Date Status Priority Brand Assignee Model Customer Name Purcha…" at bounding box center [780, 562] width 1504 height 585
click at [121, 481] on link "WO#639996" at bounding box center [105, 488] width 74 height 14
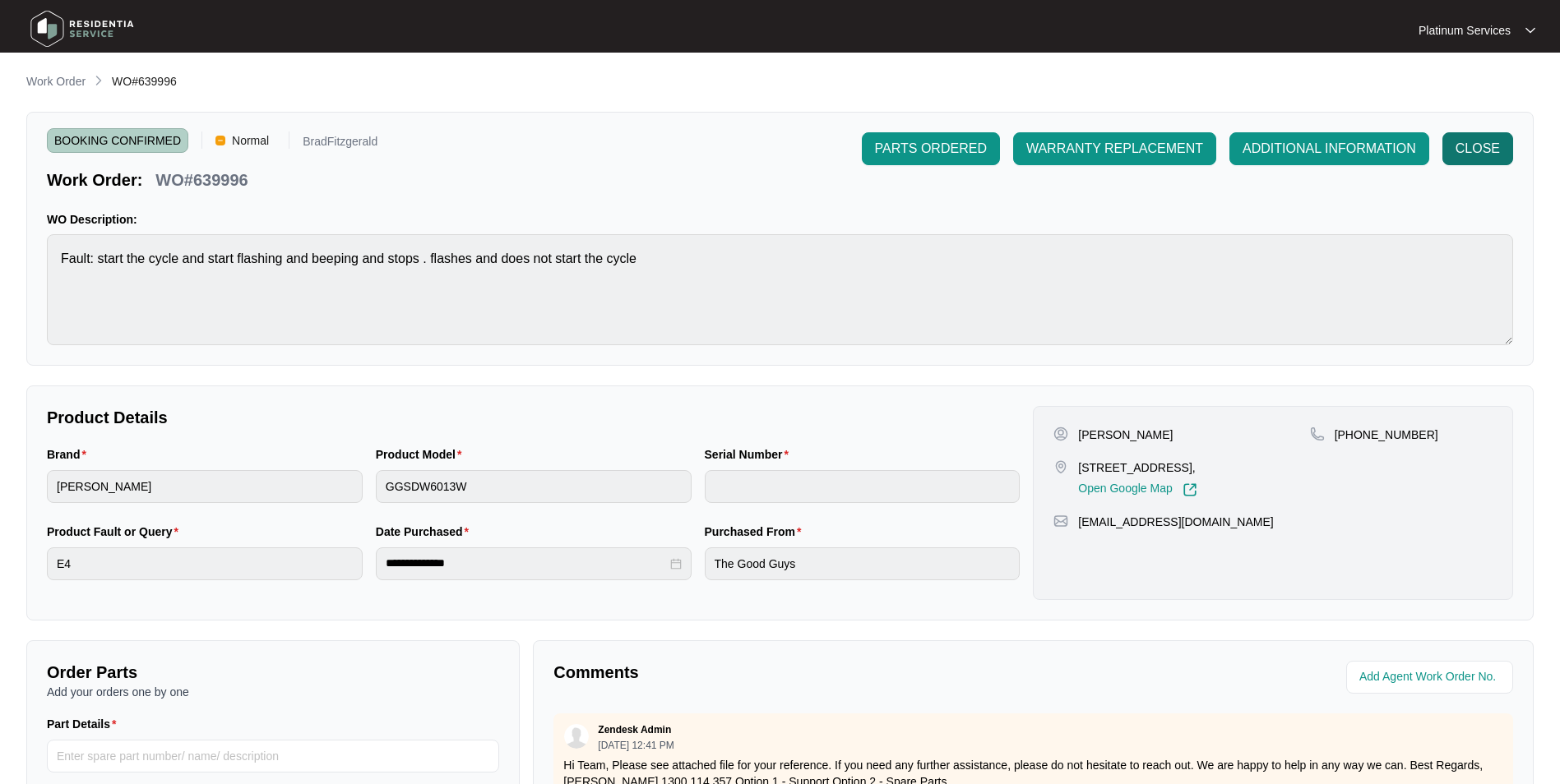
click at [1460, 145] on span "CLOSE" at bounding box center [1477, 148] width 44 height 20
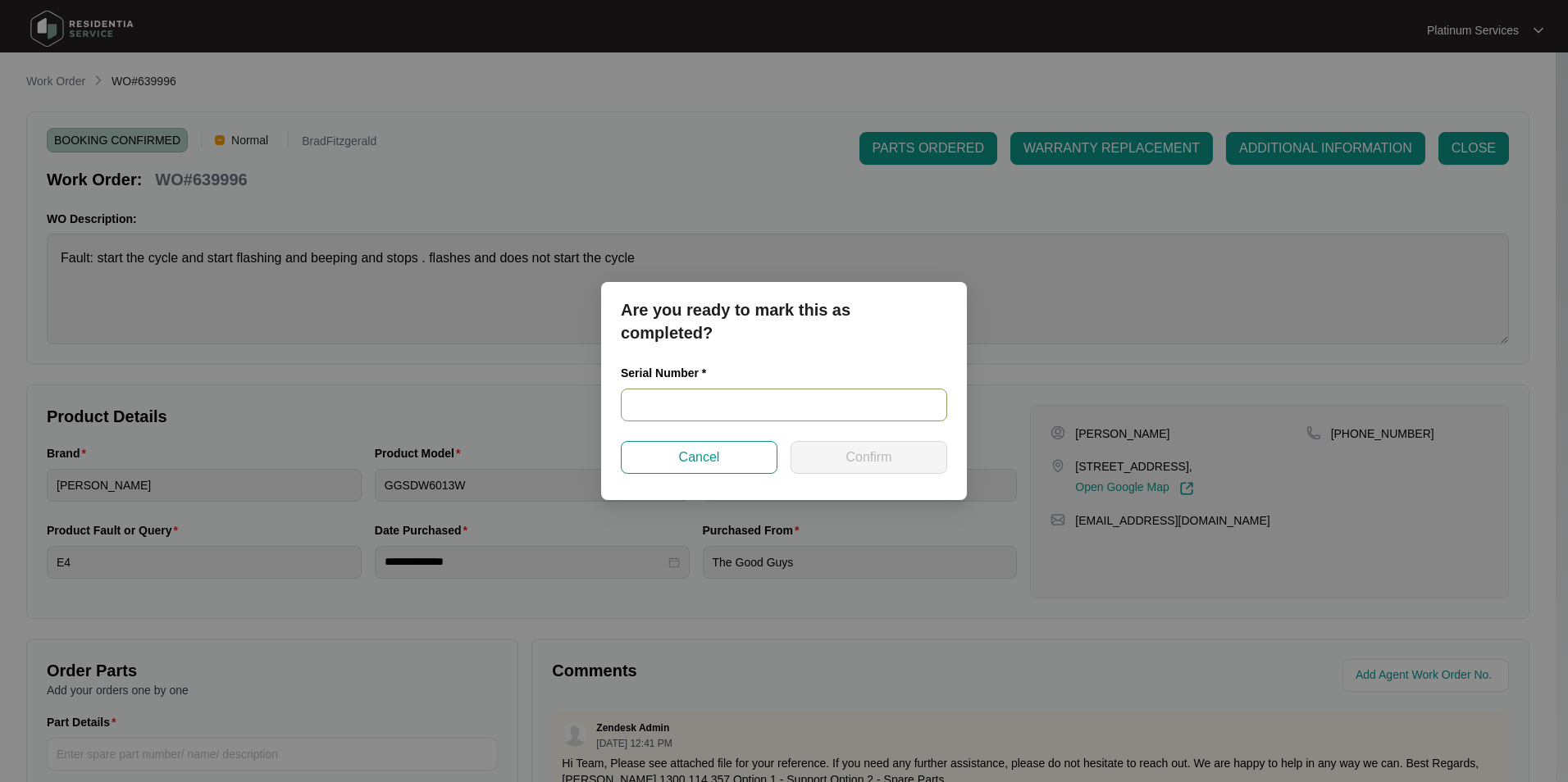
click at [678, 413] on input "text" at bounding box center [783, 405] width 326 height 33
type input "25049462050100003"
click at [871, 450] on span "Confirm" at bounding box center [868, 457] width 46 height 20
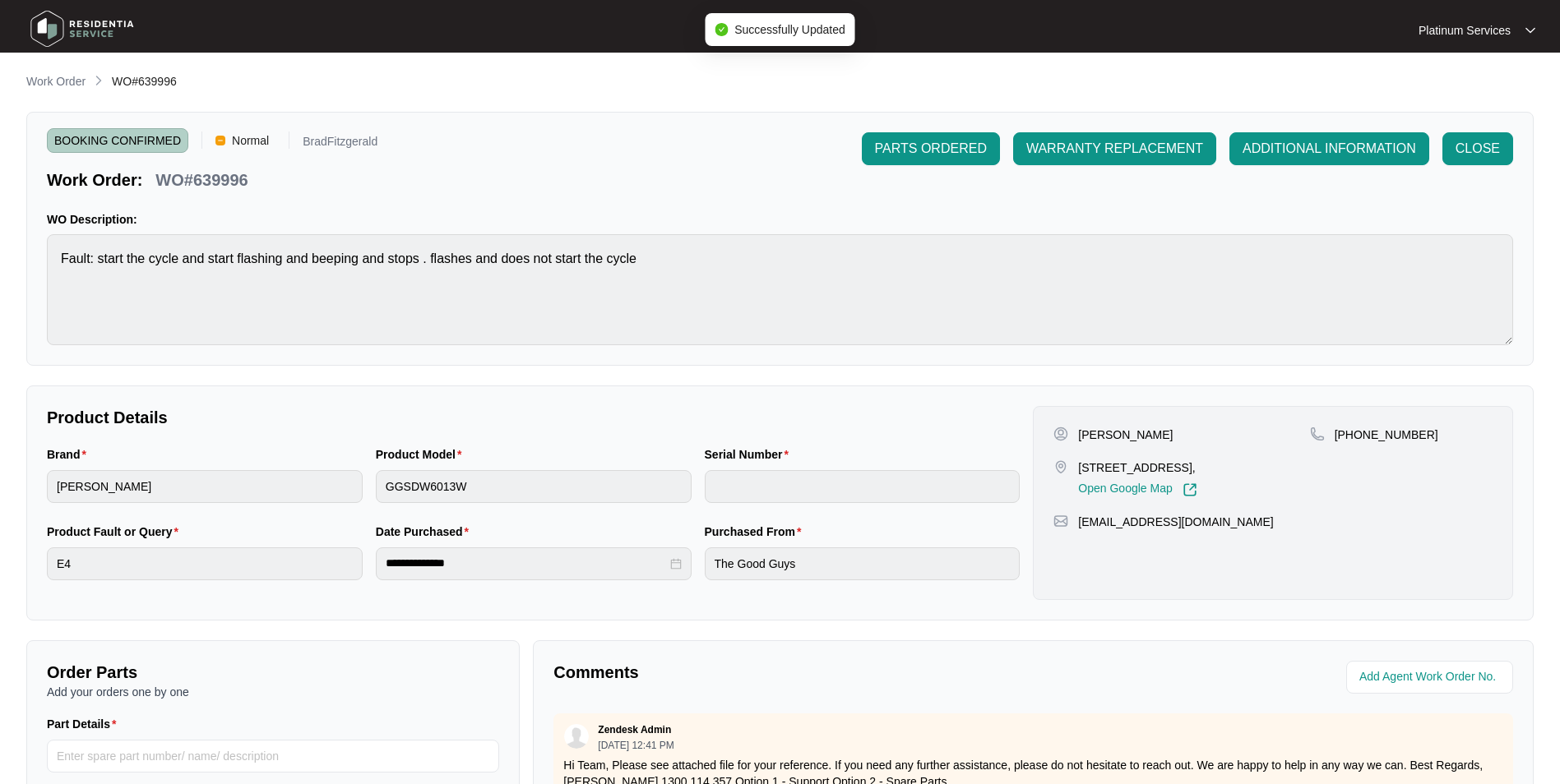
type input "25049462050100003"
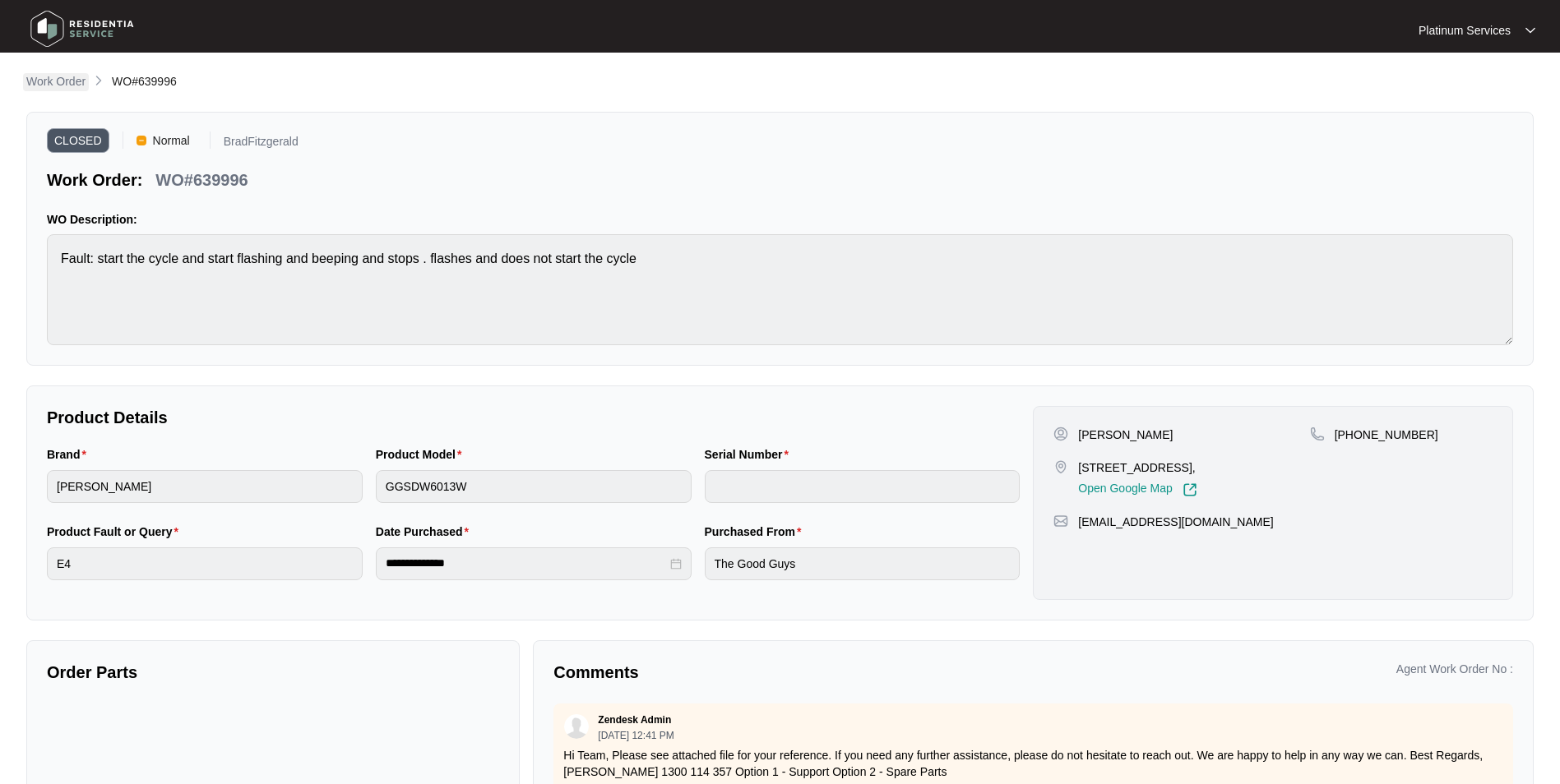
click at [76, 79] on p "Work Order" at bounding box center [55, 81] width 59 height 16
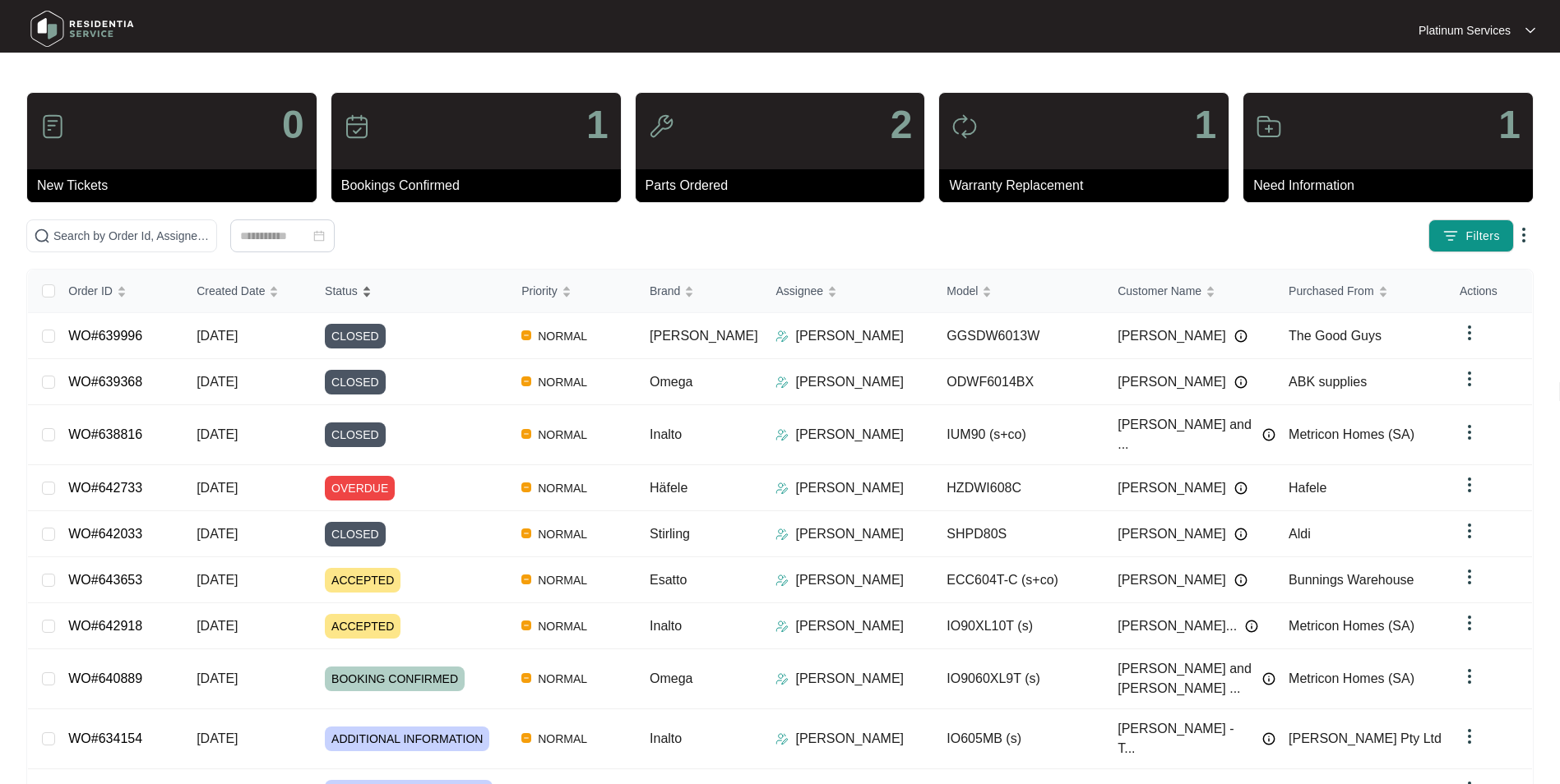
click at [372, 286] on div "Status" at bounding box center [348, 291] width 47 height 23
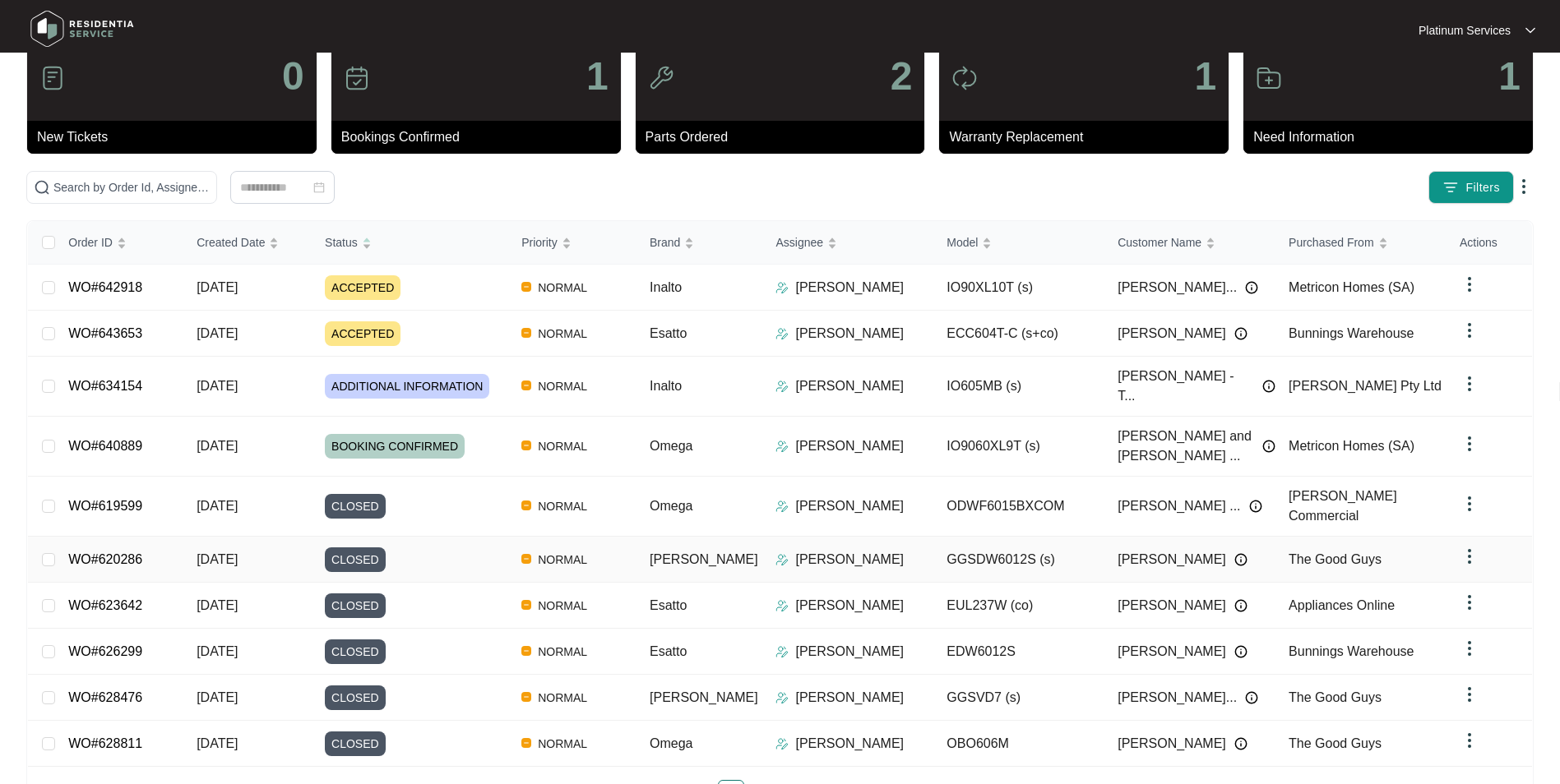
scroll to position [76, 0]
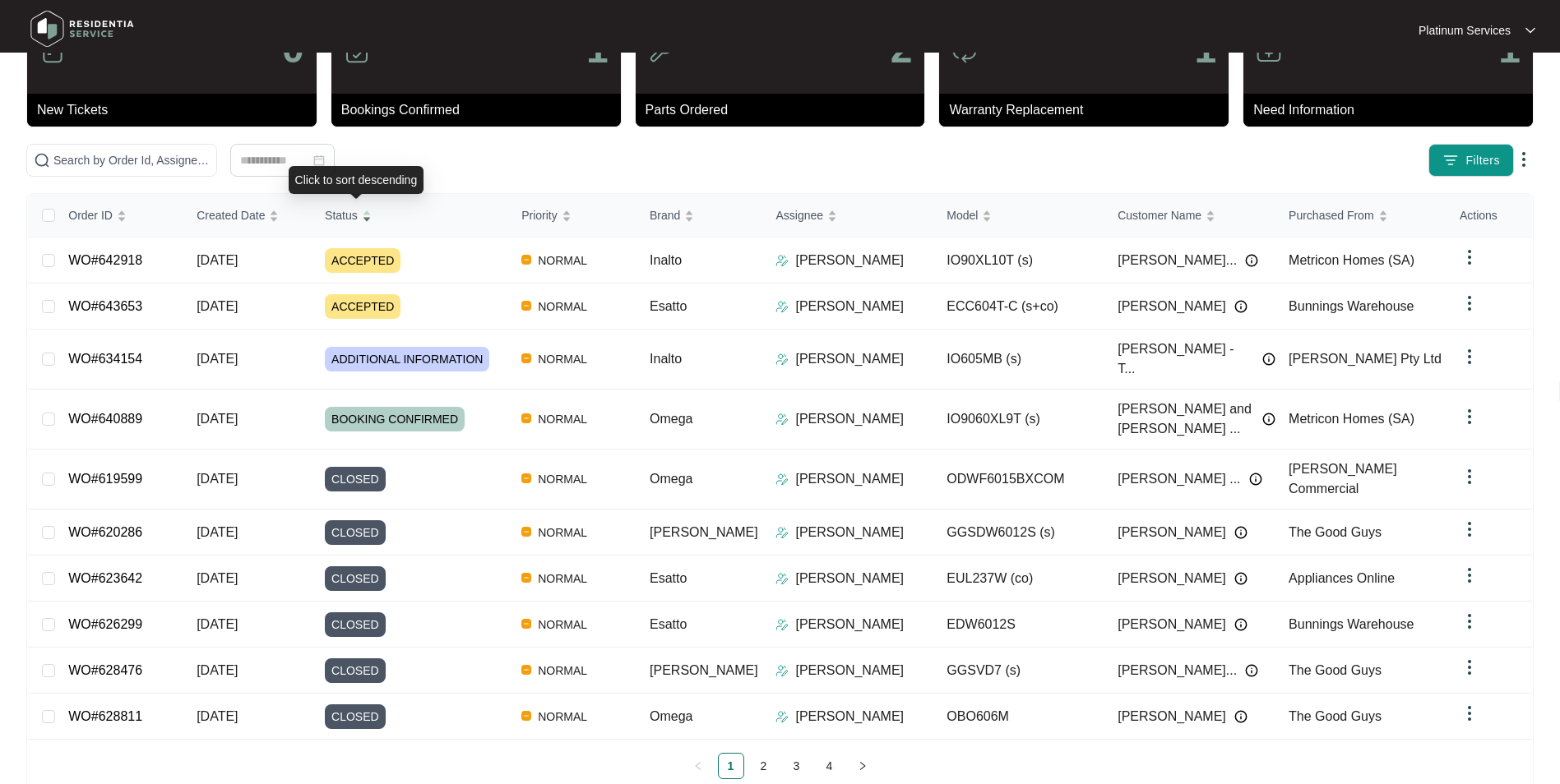
click at [374, 204] on div "Order ID Created Date Status Priority Brand Assignee Model Customer Name Purcha…" at bounding box center [780, 486] width 1504 height 585
click at [370, 216] on div "Status" at bounding box center [348, 215] width 47 height 23
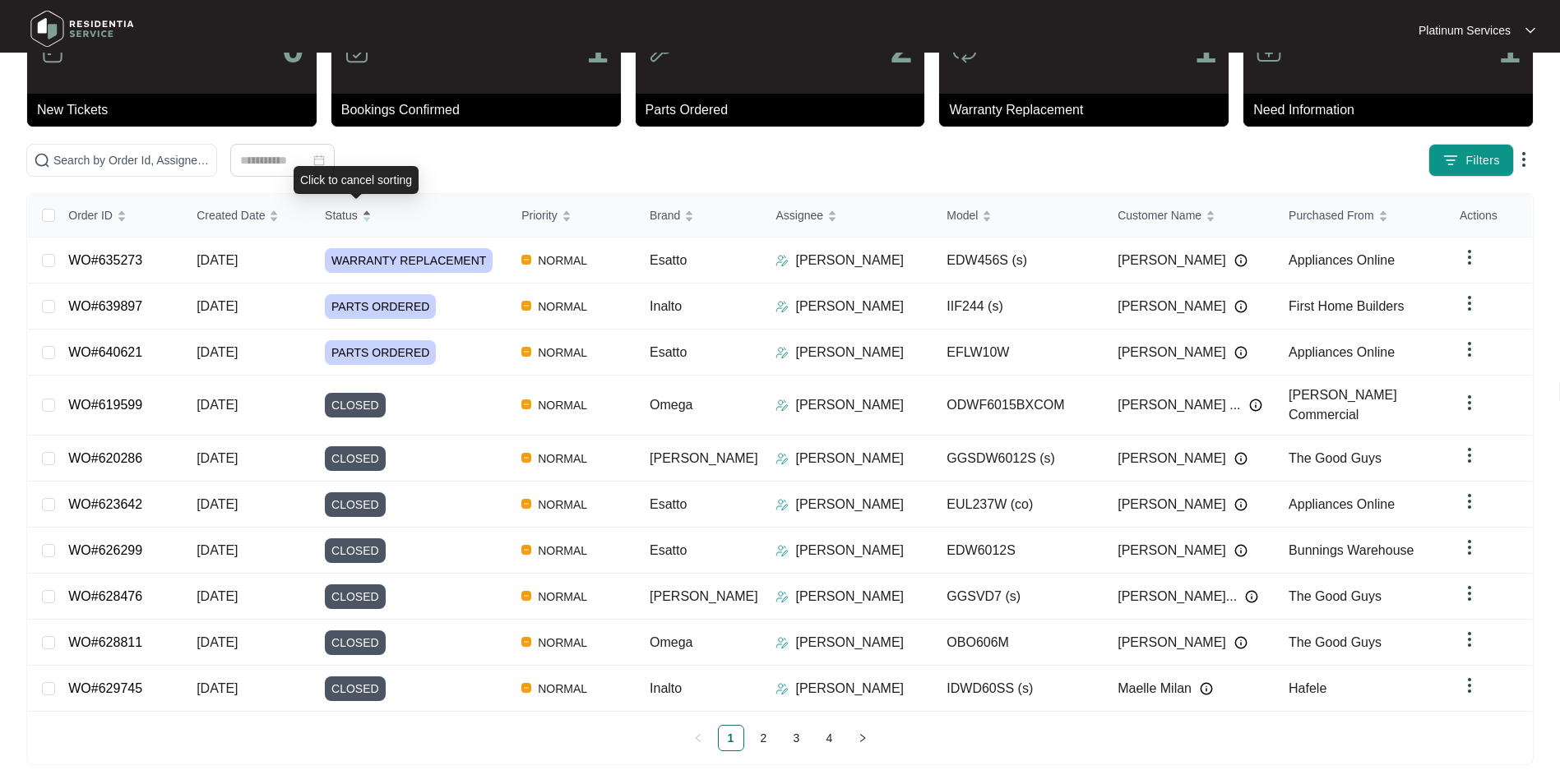
click at [349, 218] on span "Status" at bounding box center [341, 215] width 33 height 18
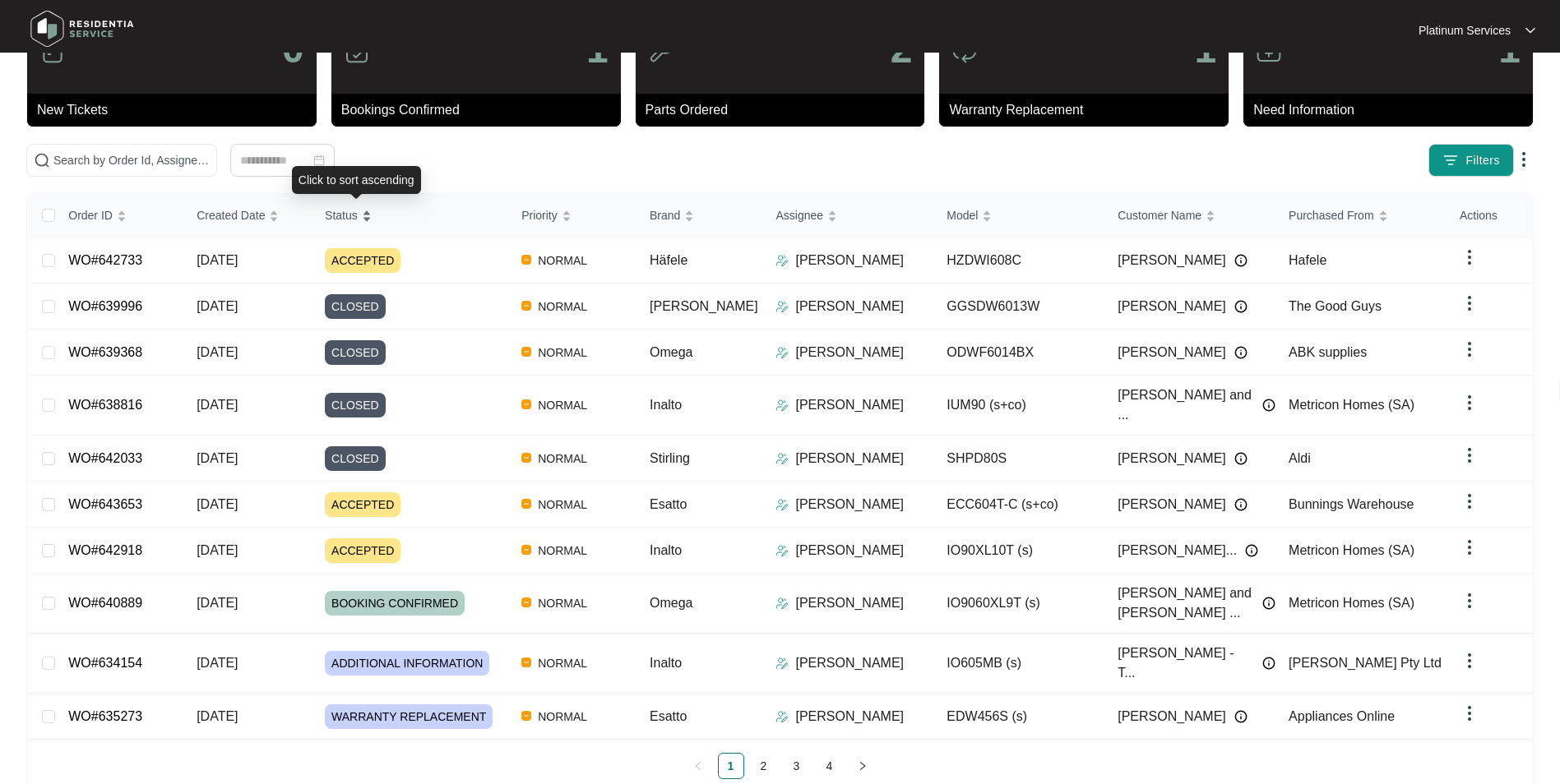
scroll to position [61, 0]
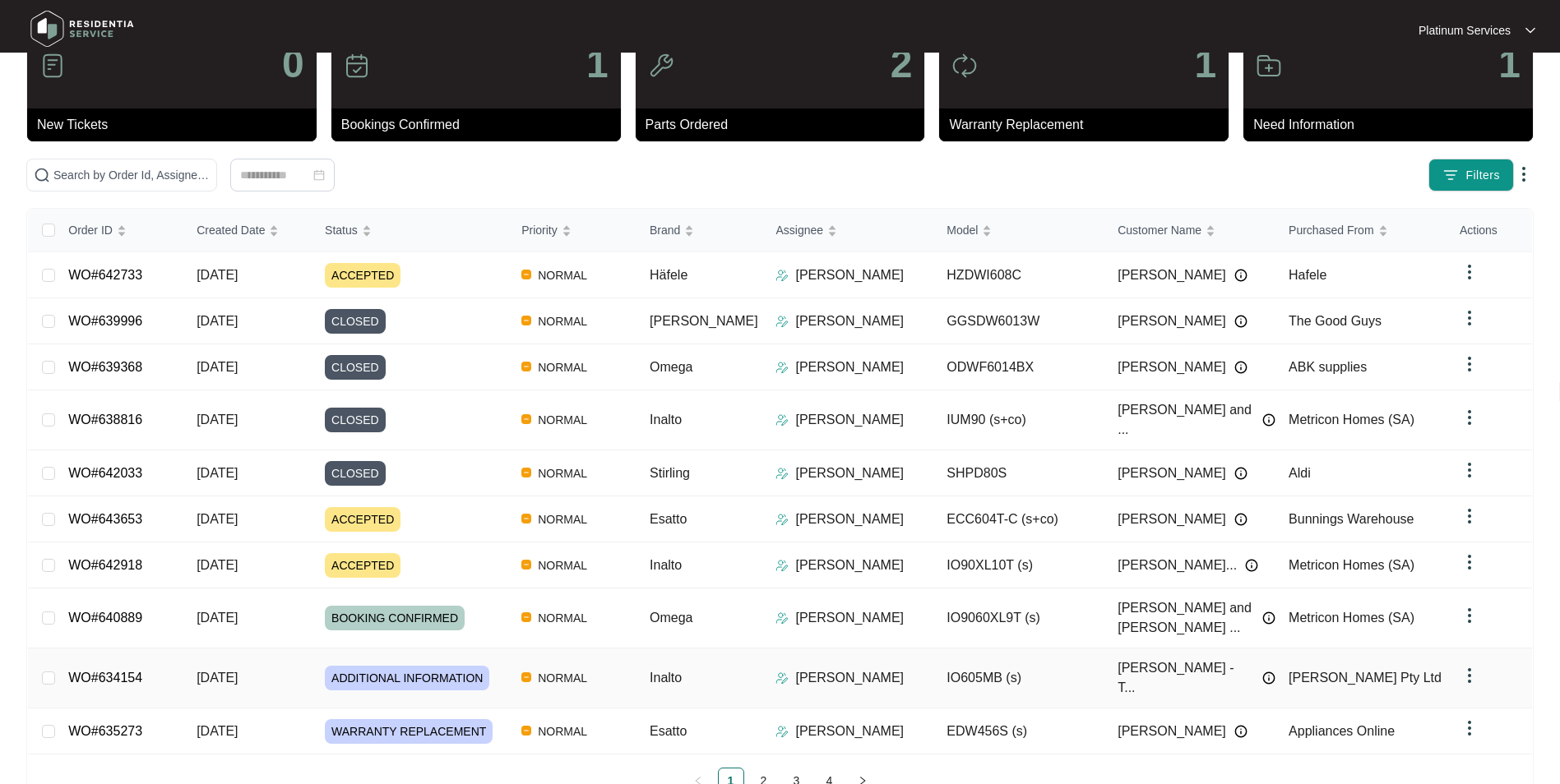
click at [399, 636] on div "Order ID Created Date Status Priority Brand Assignee Model Customer Name Purcha…" at bounding box center [780, 502] width 1504 height 585
click at [98, 671] on link "WO#634154" at bounding box center [105, 677] width 74 height 14
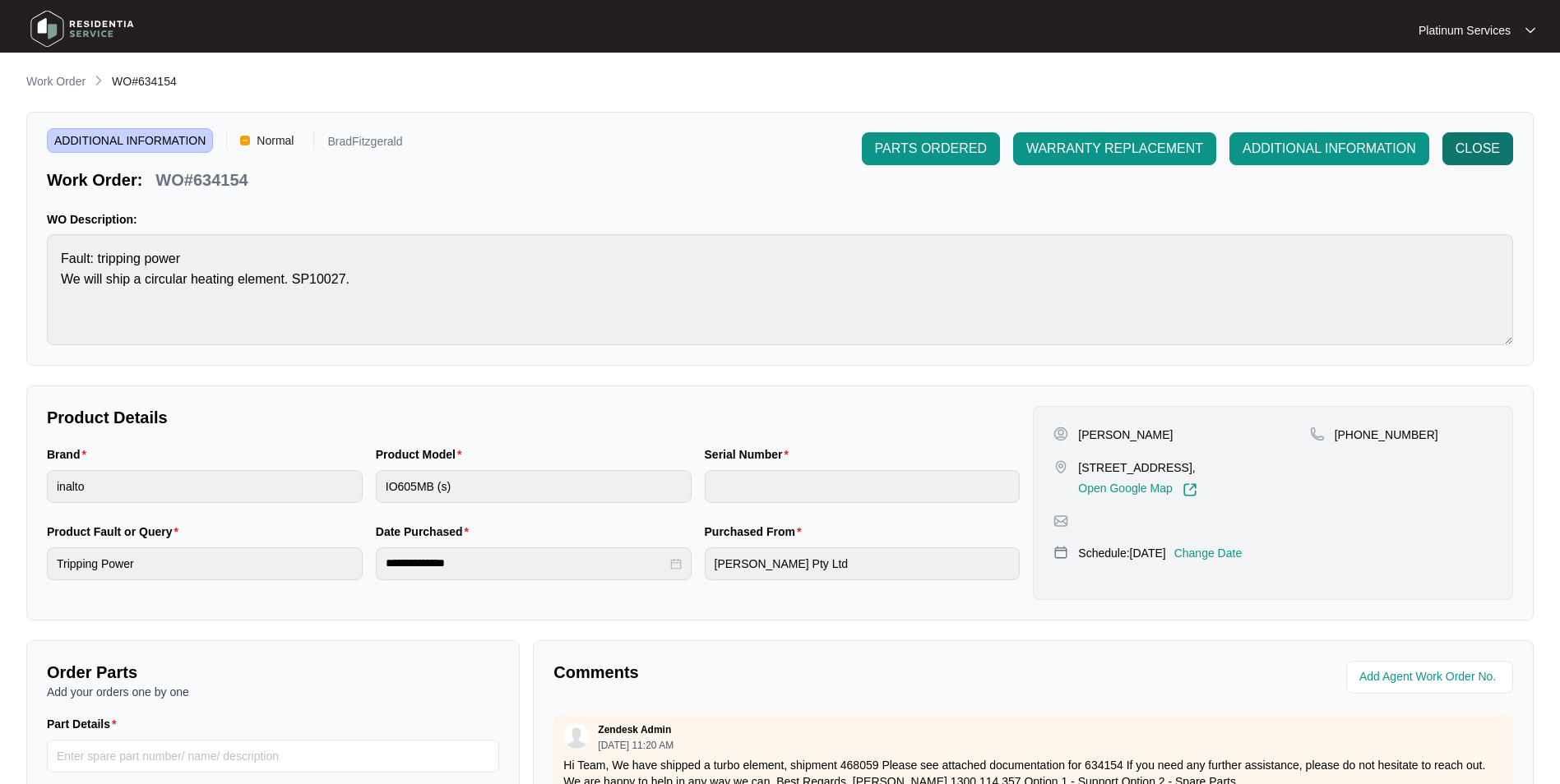
click at [1462, 148] on span "CLOSE" at bounding box center [1477, 148] width 44 height 20
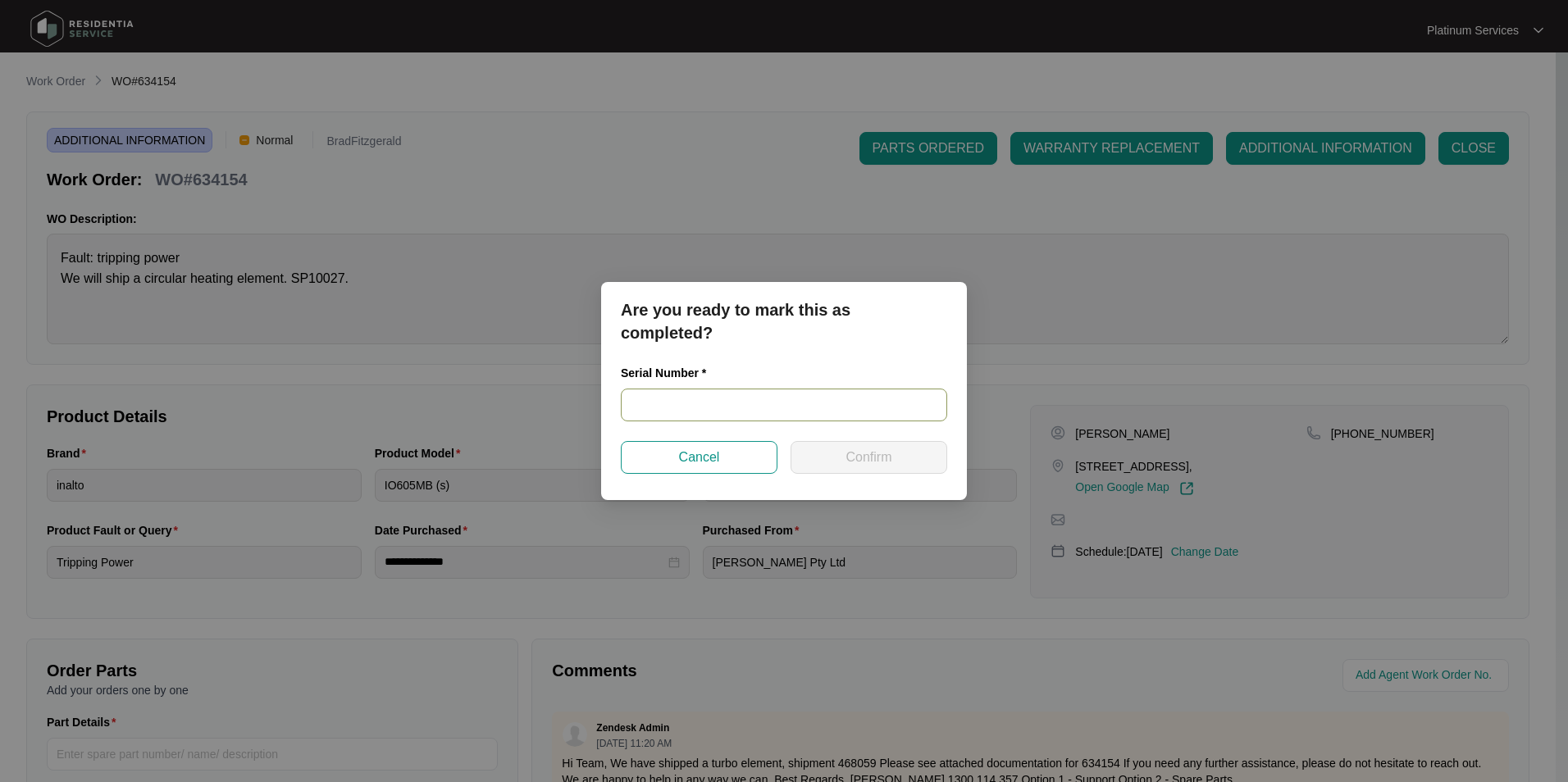
click at [663, 397] on input "text" at bounding box center [783, 405] width 326 height 33
type input "968081825050194"
click at [860, 461] on span "Confirm" at bounding box center [868, 457] width 46 height 20
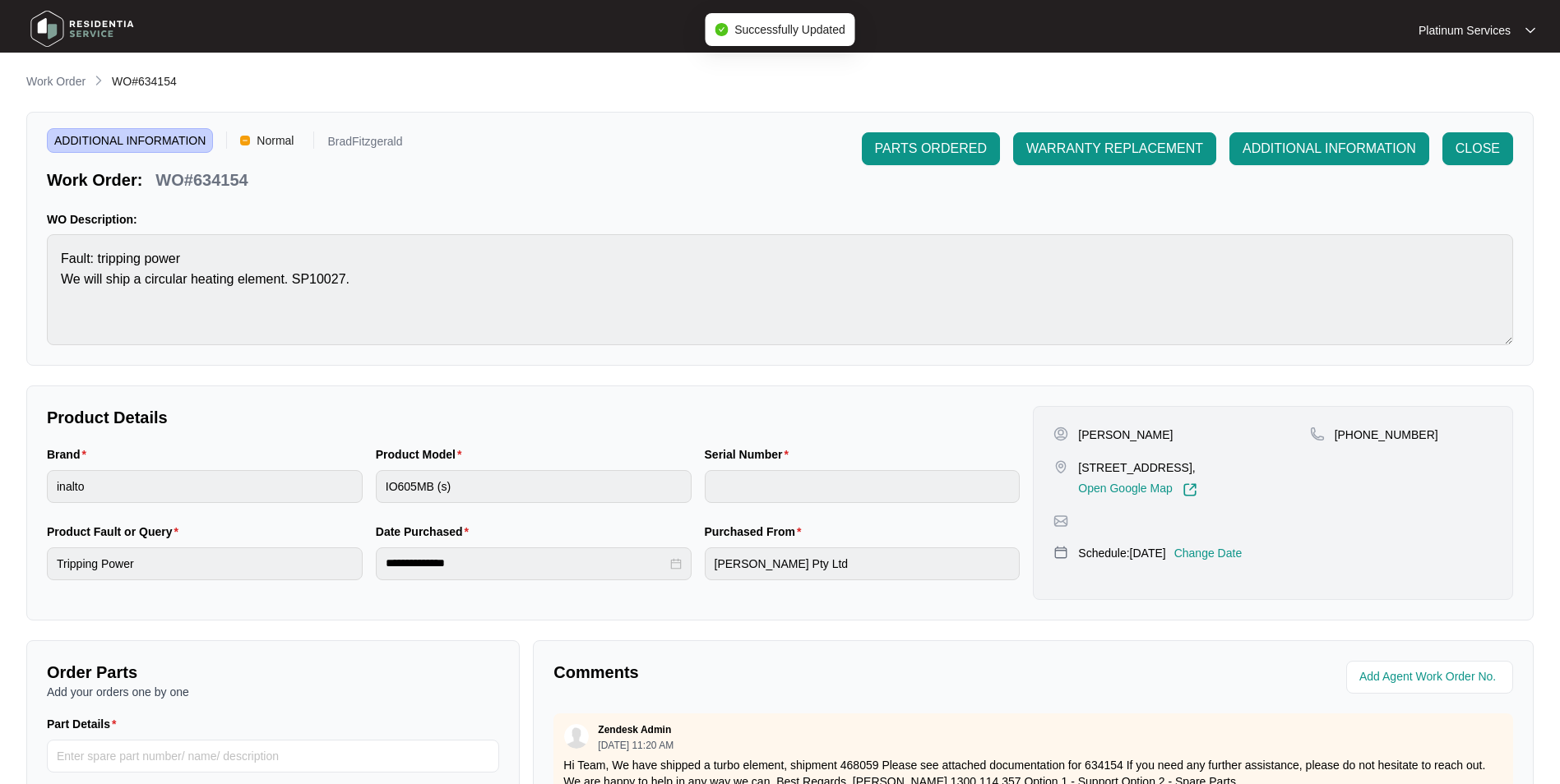
type input "968081825050194"
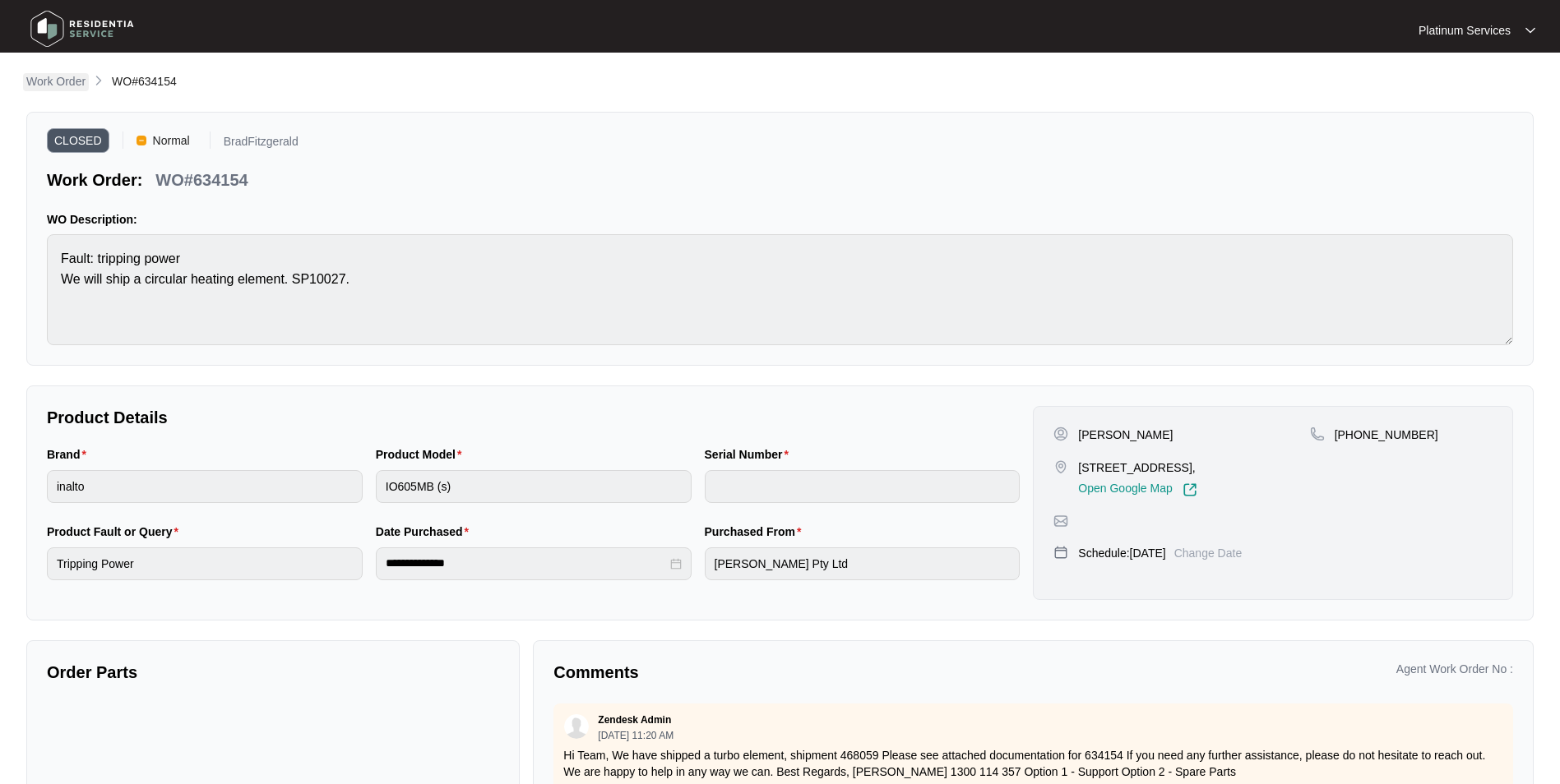
click at [51, 78] on p "Work Order" at bounding box center [55, 81] width 59 height 16
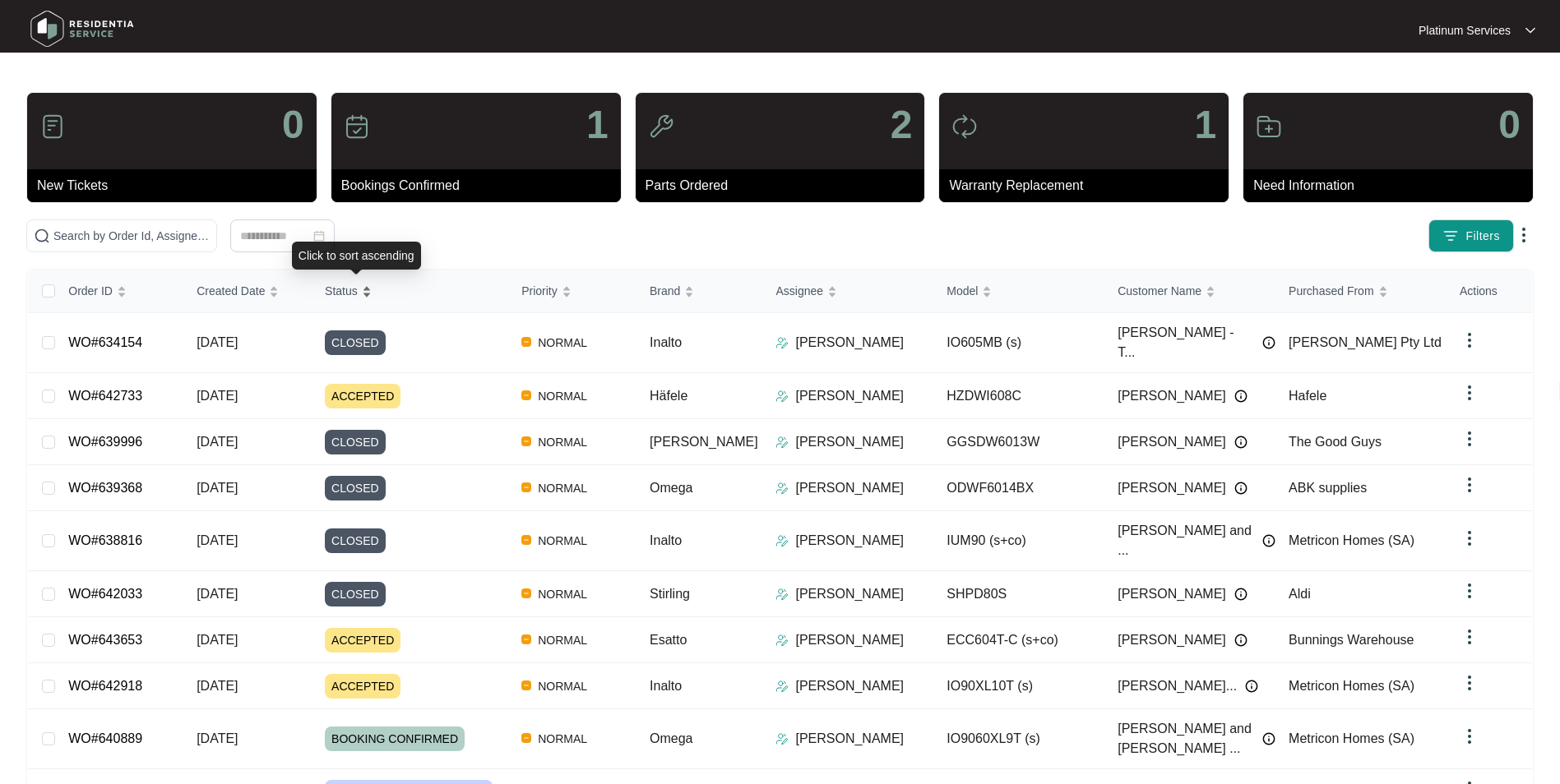
click at [366, 291] on div "Order ID Created Date Status Priority Brand Assignee Model Customer Name Purcha…" at bounding box center [780, 562] width 1504 height 585
click at [356, 295] on span "Status" at bounding box center [341, 290] width 33 height 18
